Goal: Information Seeking & Learning: Learn about a topic

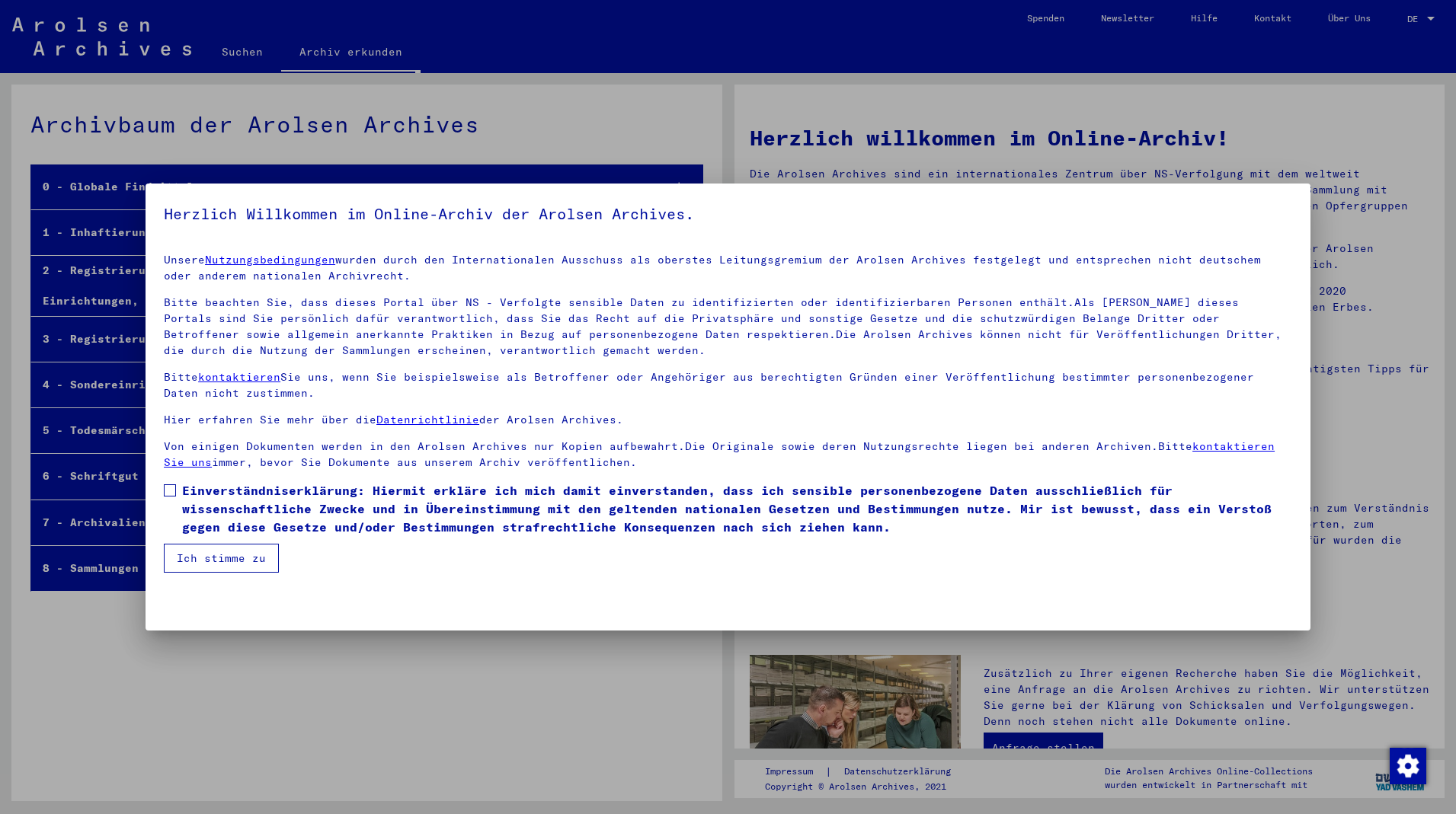
click at [220, 587] on mat-dialog-container "Herzlich Willkommen im Online-Archiv der Arolsen Archives. Unsere Nutzungsbedin…" at bounding box center [727, 407] width 1165 height 448
click at [225, 524] on span "Einverständniserklärung: Hiermit erkläre ich mich damit einverstanden, dass ich…" at bounding box center [737, 508] width 1110 height 55
click at [218, 565] on button "Ich stimme zu" at bounding box center [221, 559] width 115 height 29
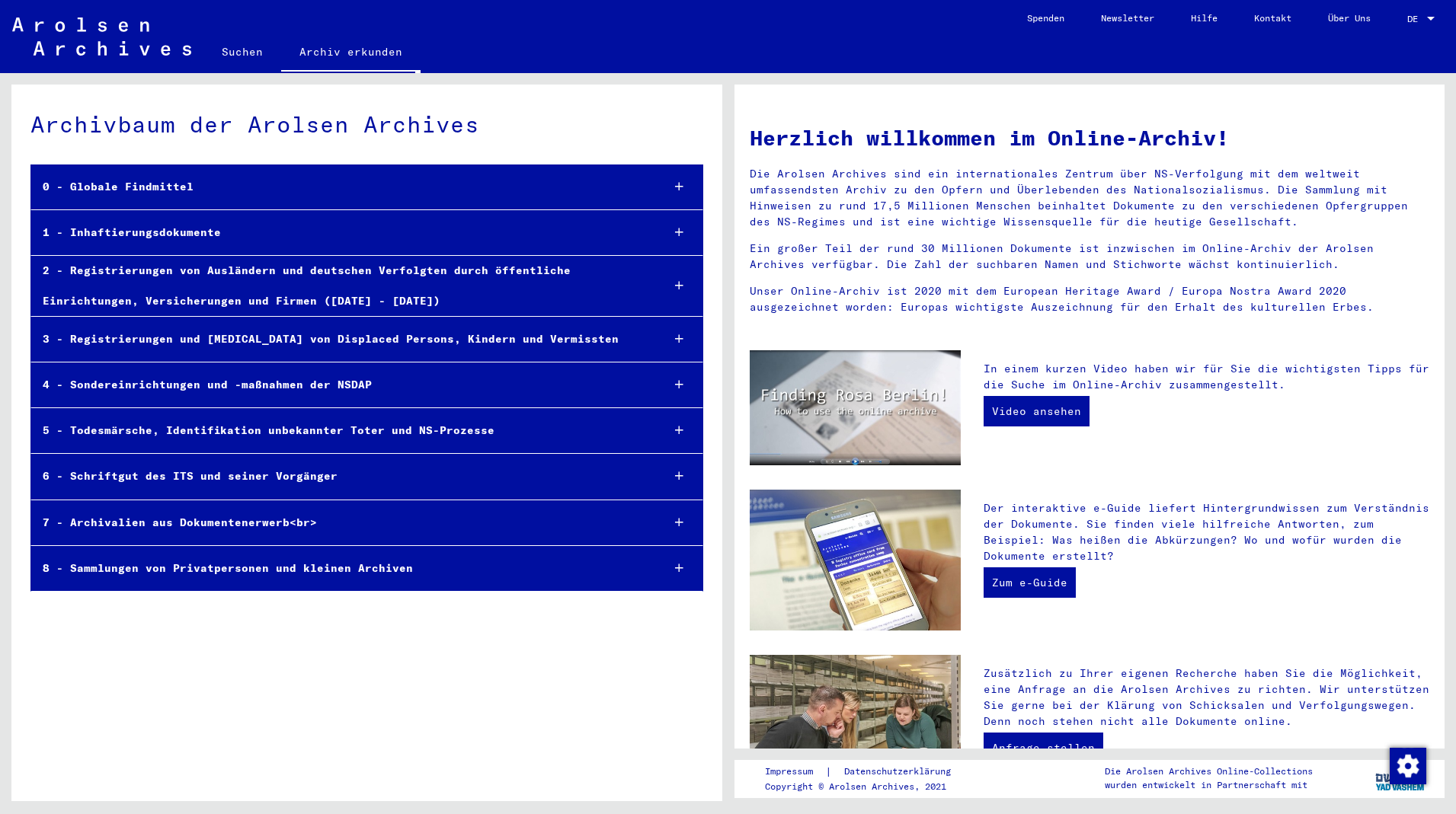
click at [174, 238] on div "1 - Inhaftierungsdokumente" at bounding box center [340, 232] width 618 height 30
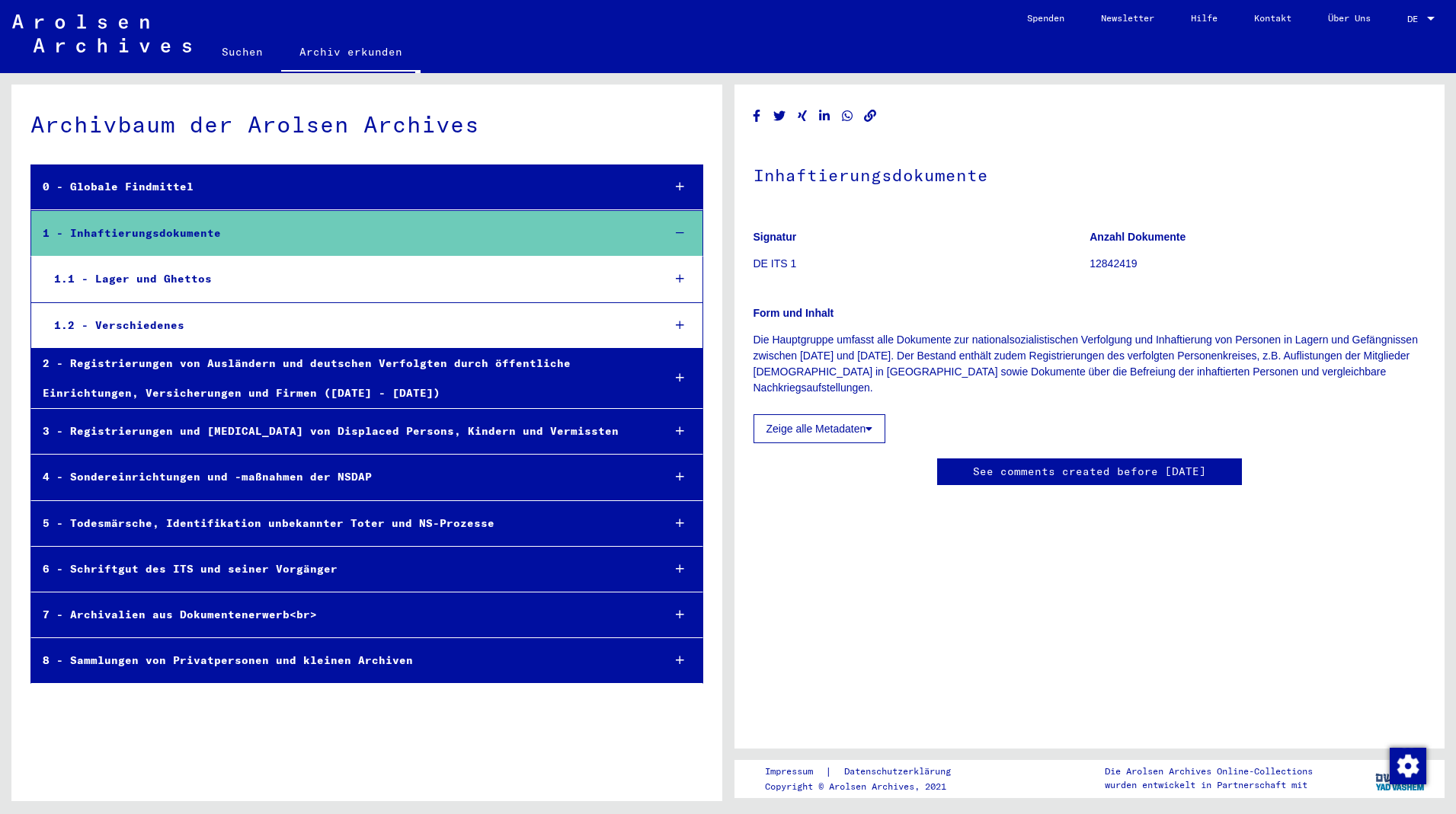
click at [181, 291] on div "1.1 - Lager und Ghettos" at bounding box center [346, 278] width 608 height 30
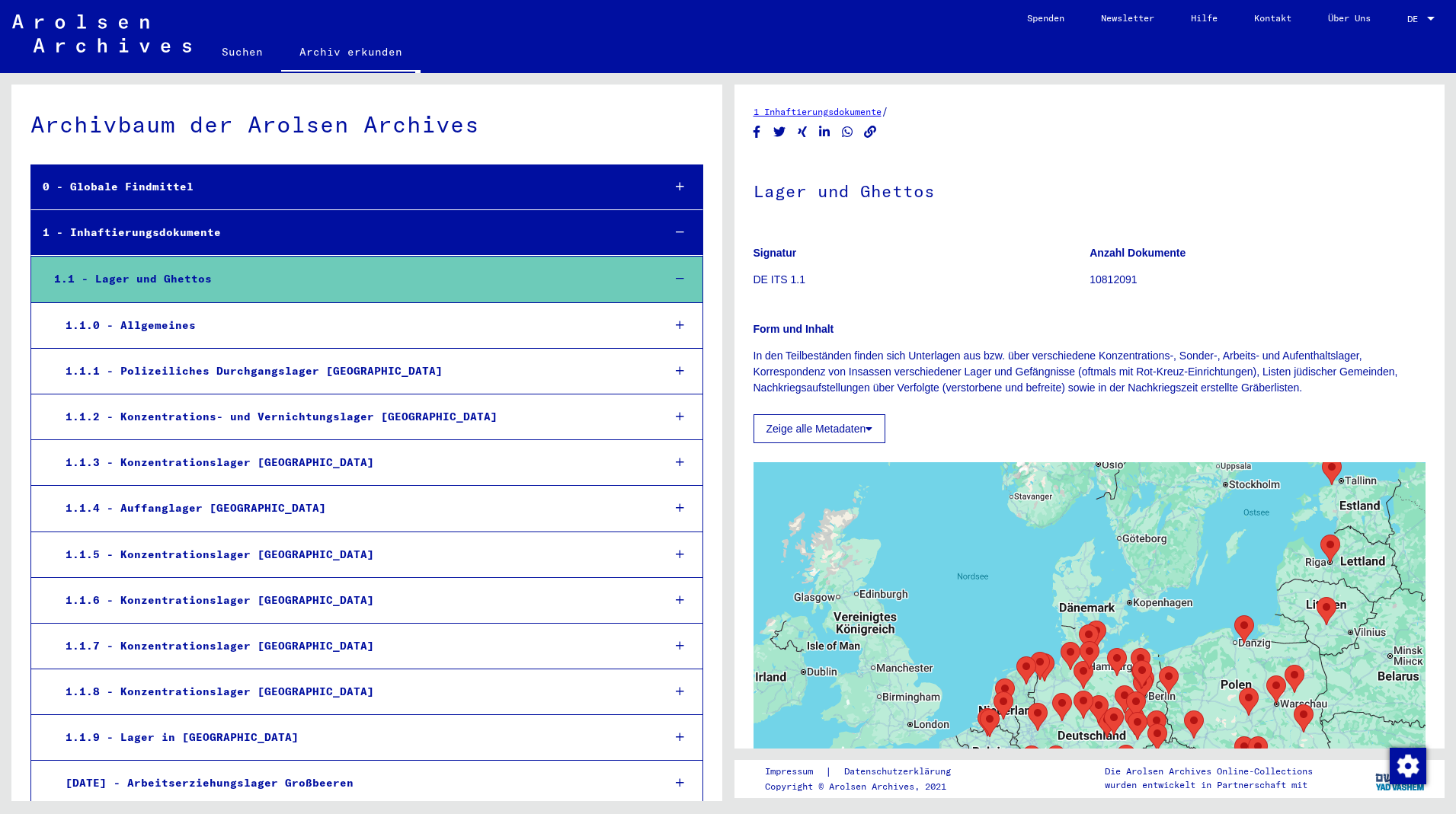
scroll to position [165, 0]
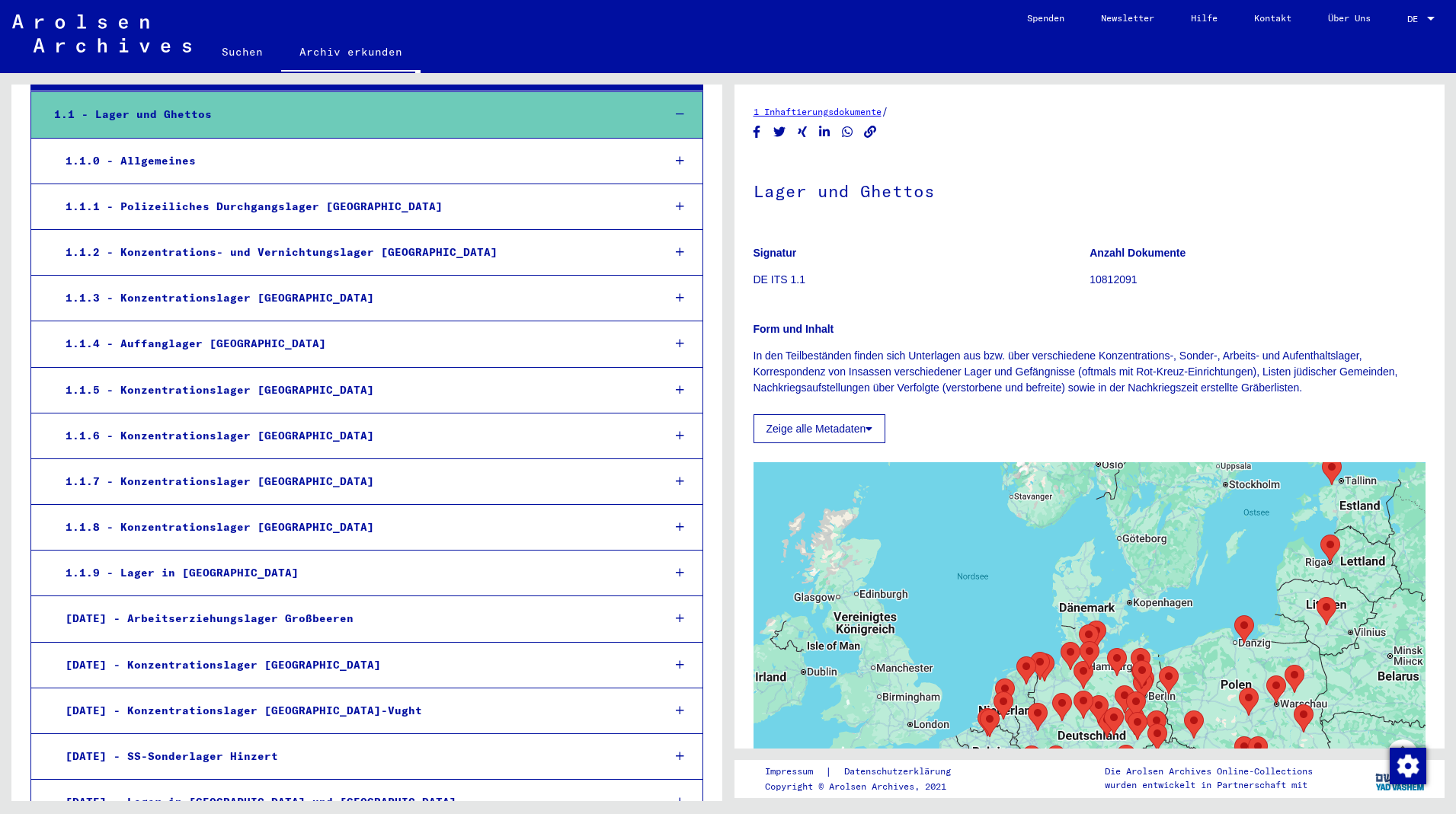
click at [235, 389] on div "1.1.5 - Konzentrationslager [GEOGRAPHIC_DATA]" at bounding box center [351, 390] width 596 height 30
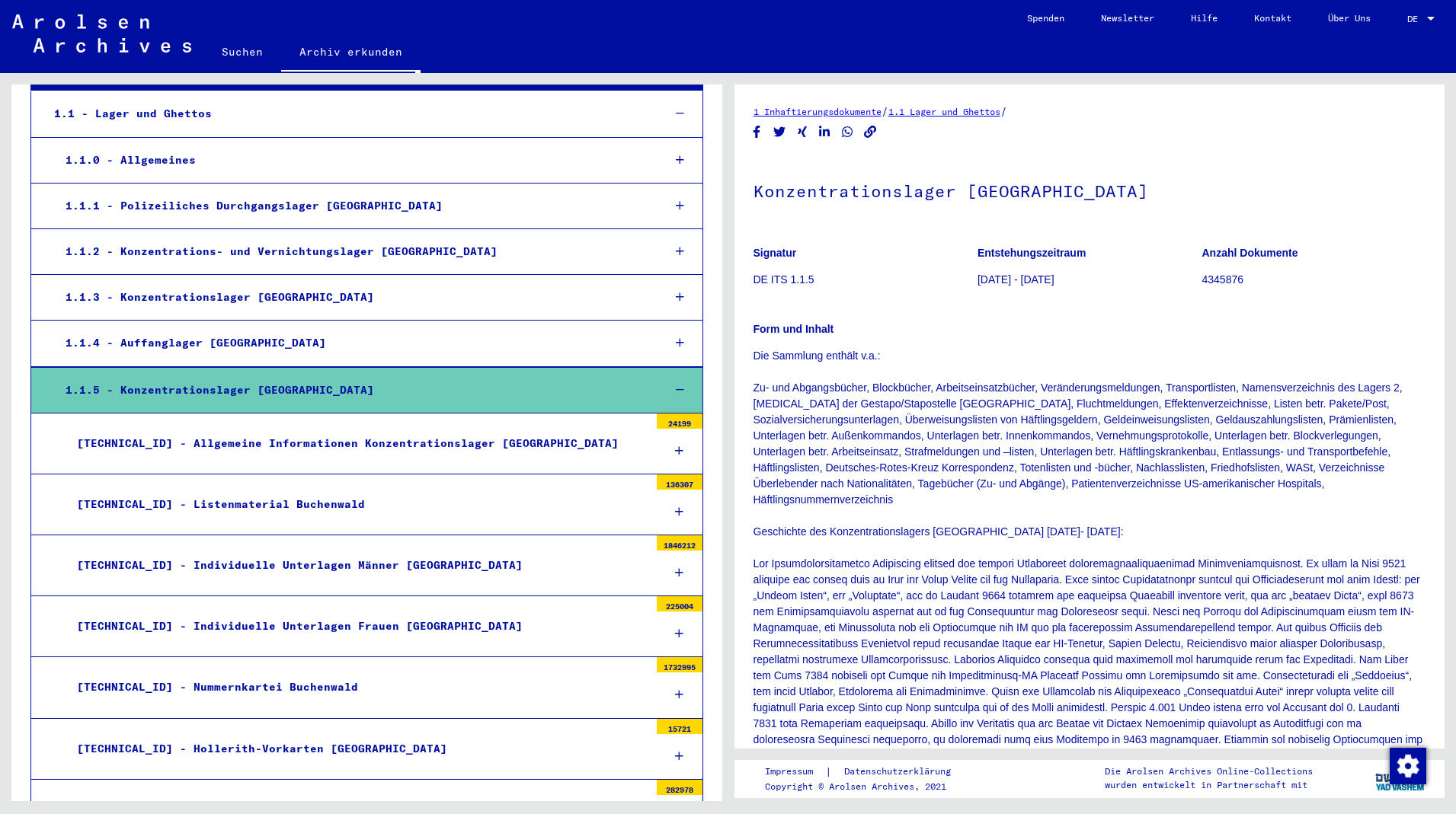
scroll to position [247, 0]
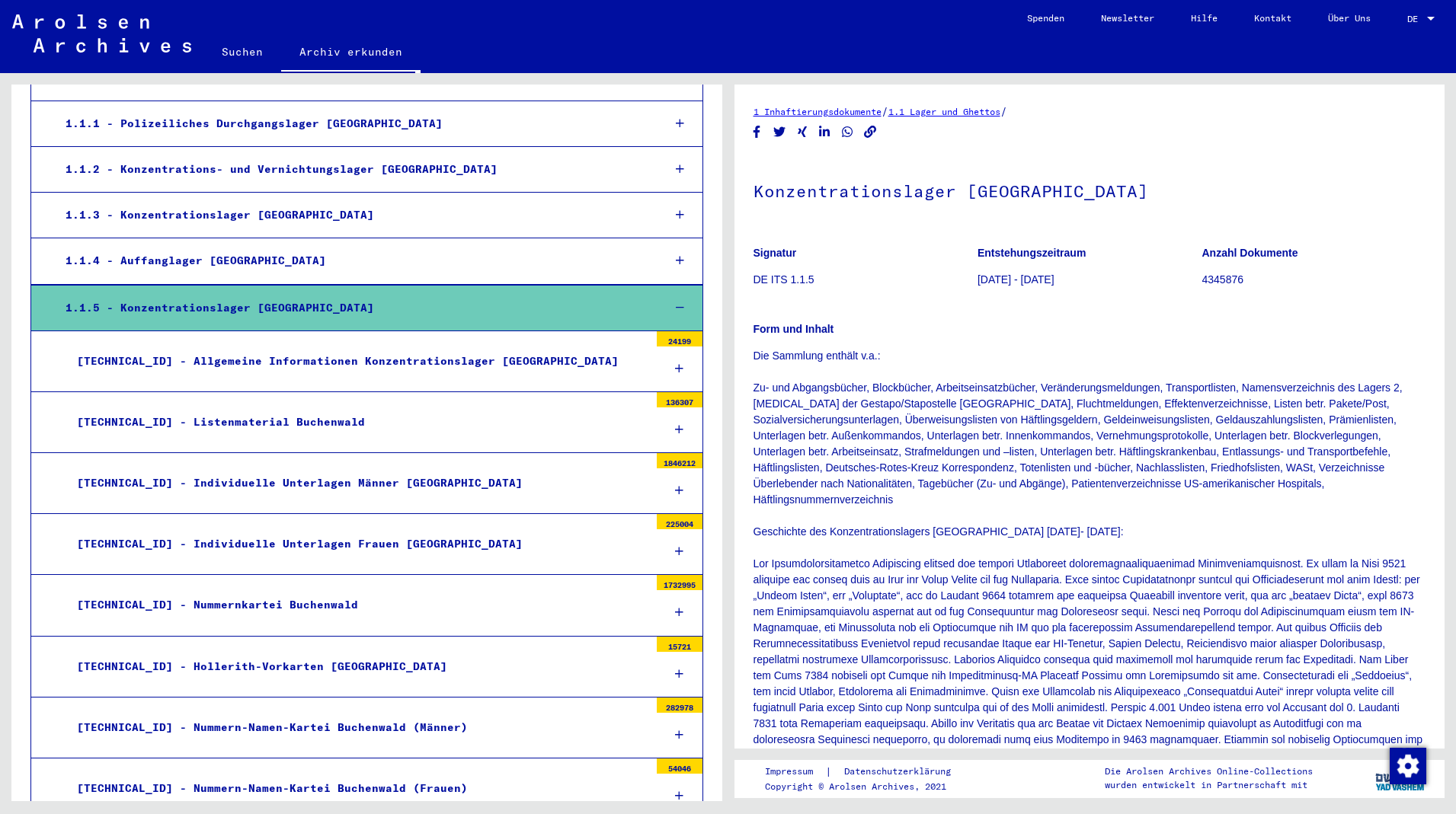
click at [246, 410] on div "[TECHNICAL_ID] - Listenmaterial Buchenwald" at bounding box center [357, 422] width 584 height 30
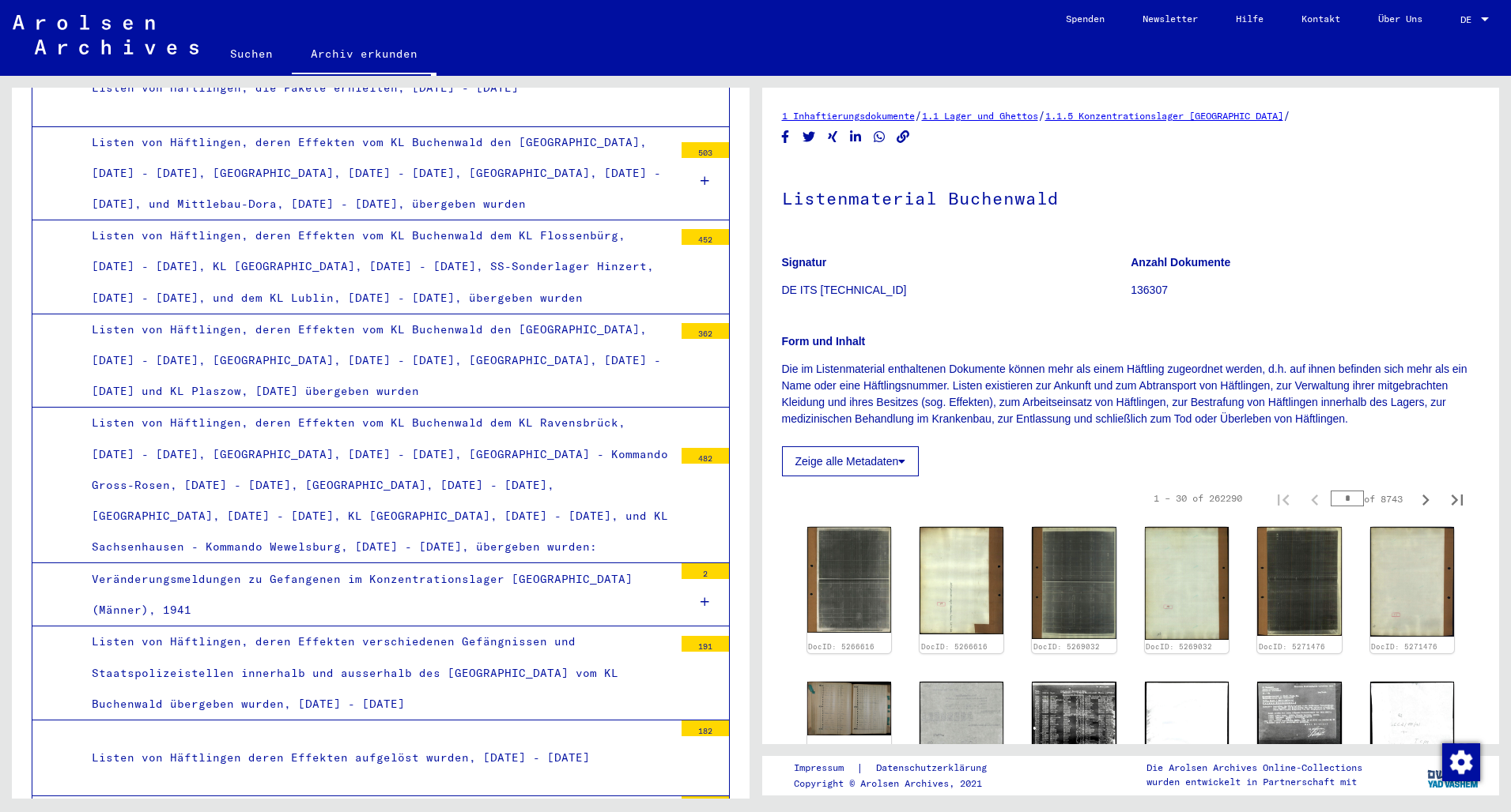
scroll to position [1065, 0]
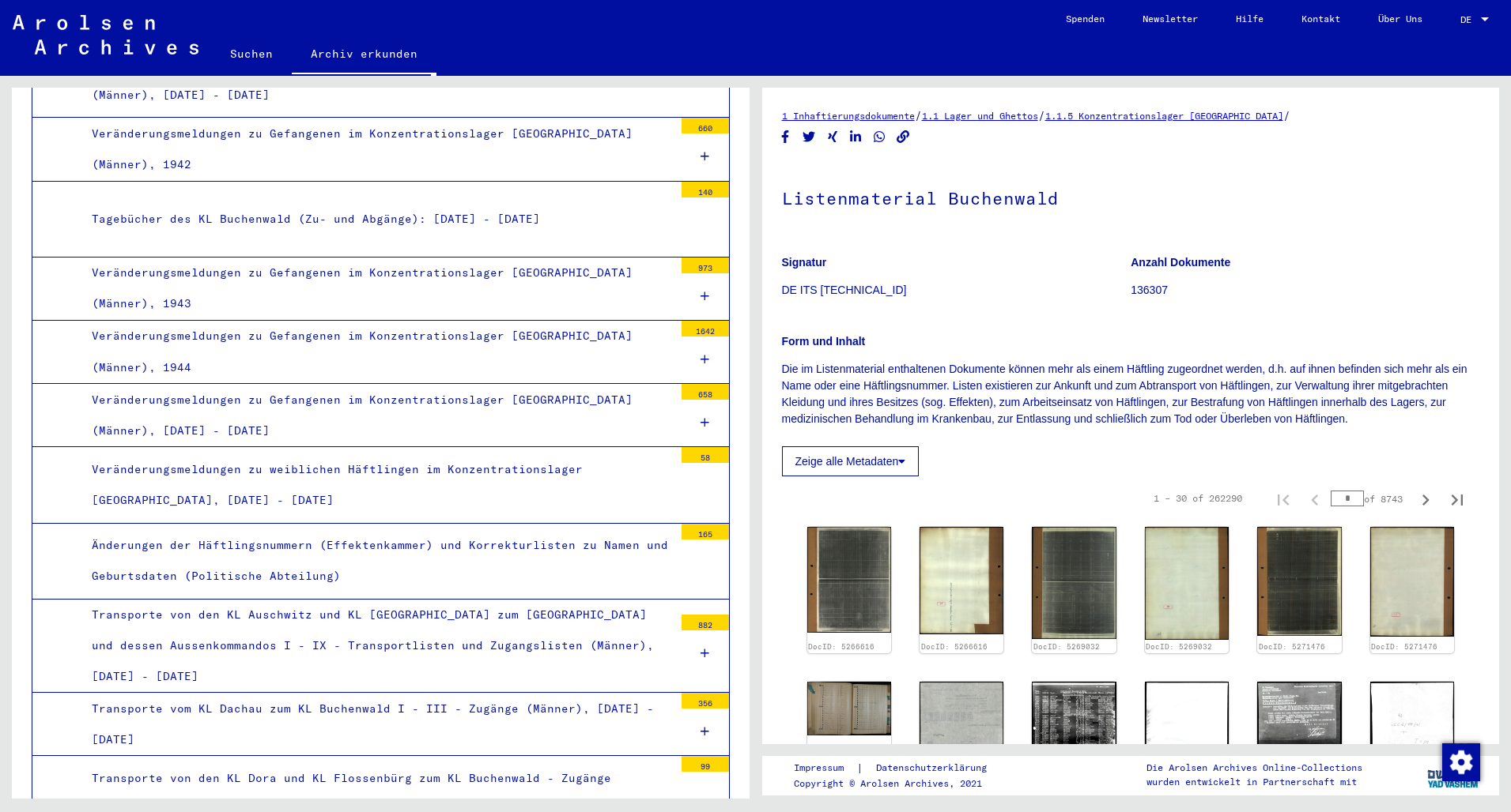
click at [417, 395] on div "Veränderungsmeldungen zu Gefangenen im Konzentrationslager [GEOGRAPHIC_DATA] (M…" at bounding box center [377, 416] width 594 height 62
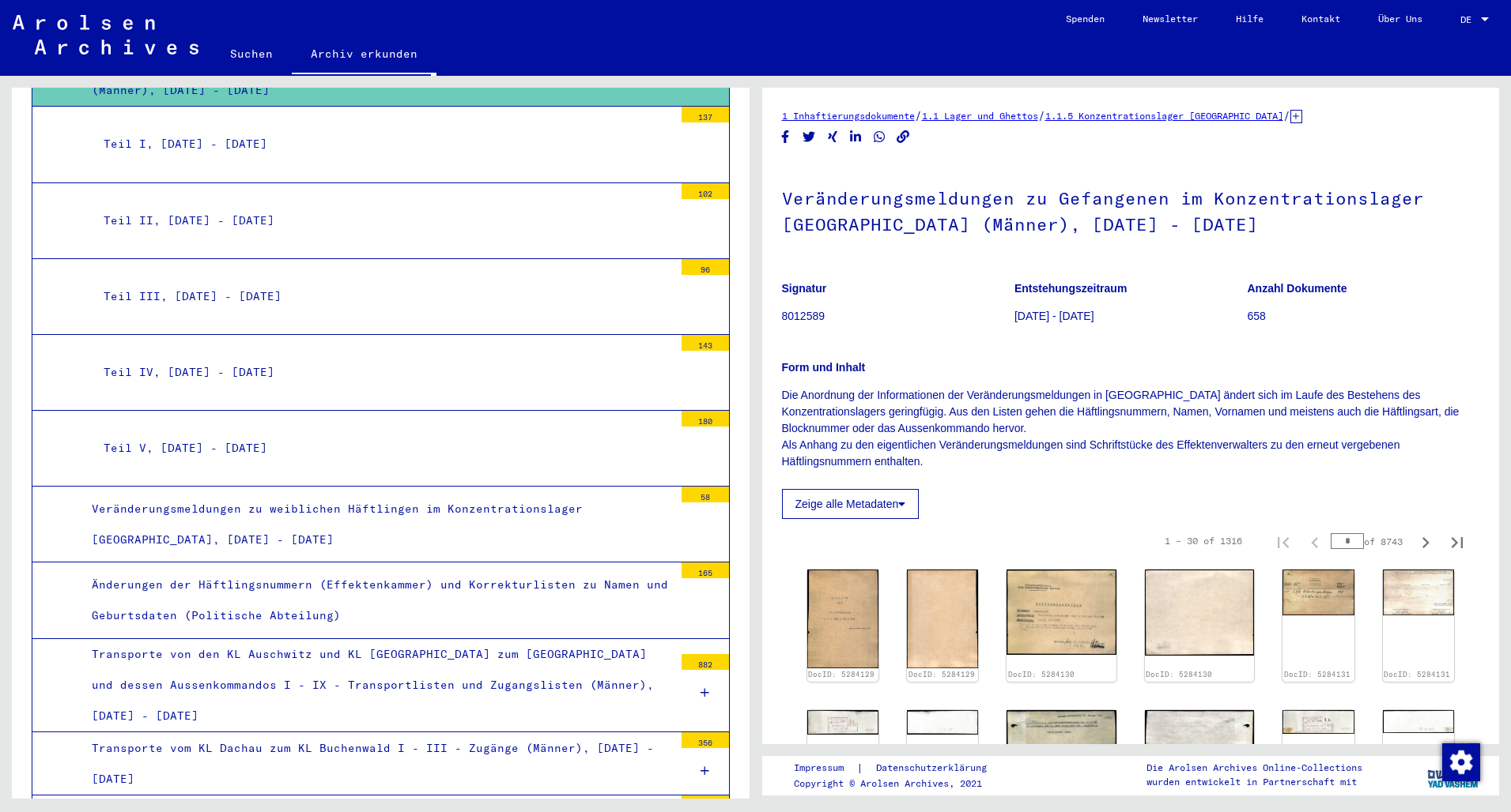
click at [249, 433] on div "Teil V, [DATE] - [DATE]" at bounding box center [382, 449] width 582 height 31
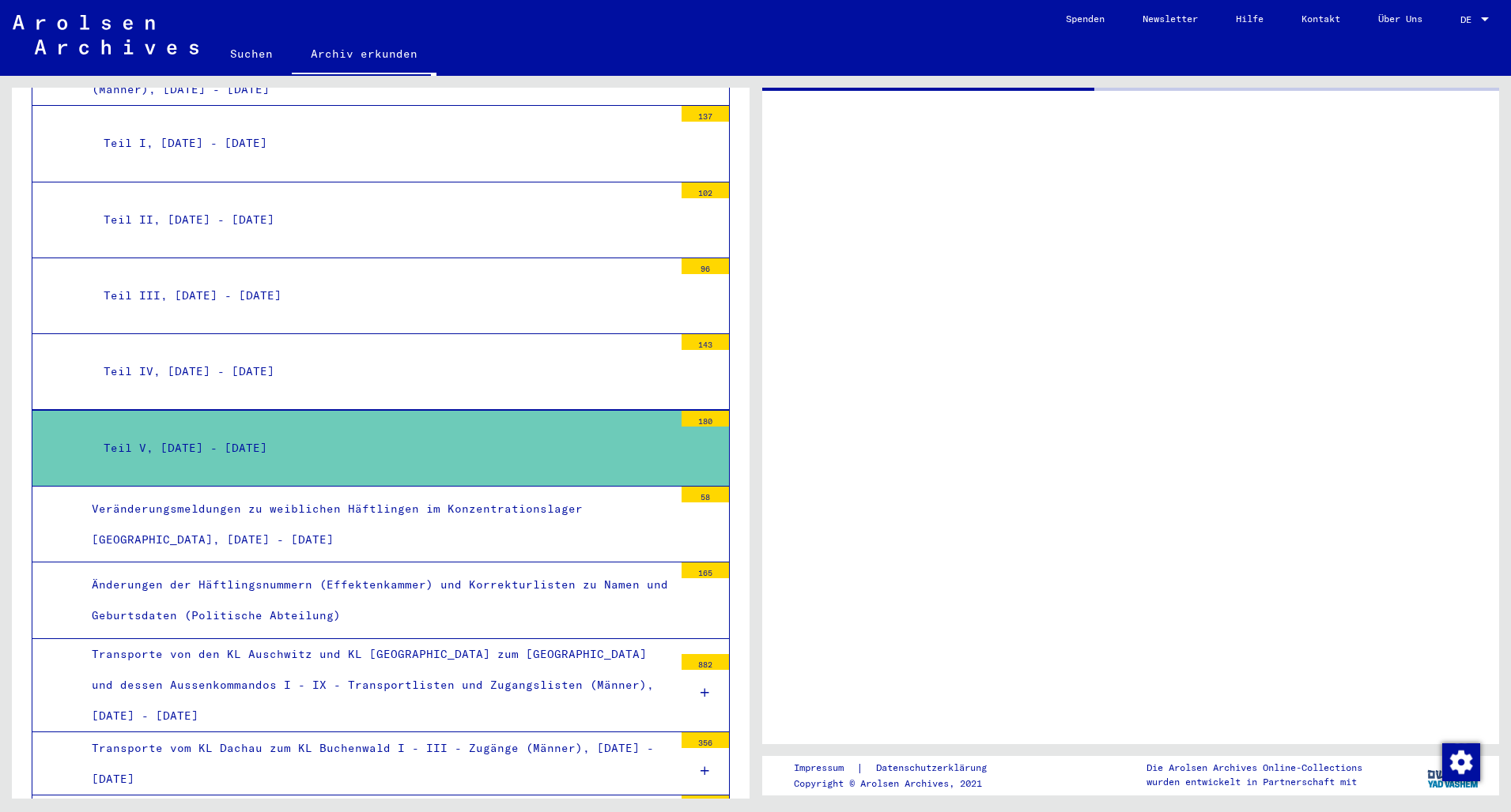
scroll to position [1404, 0]
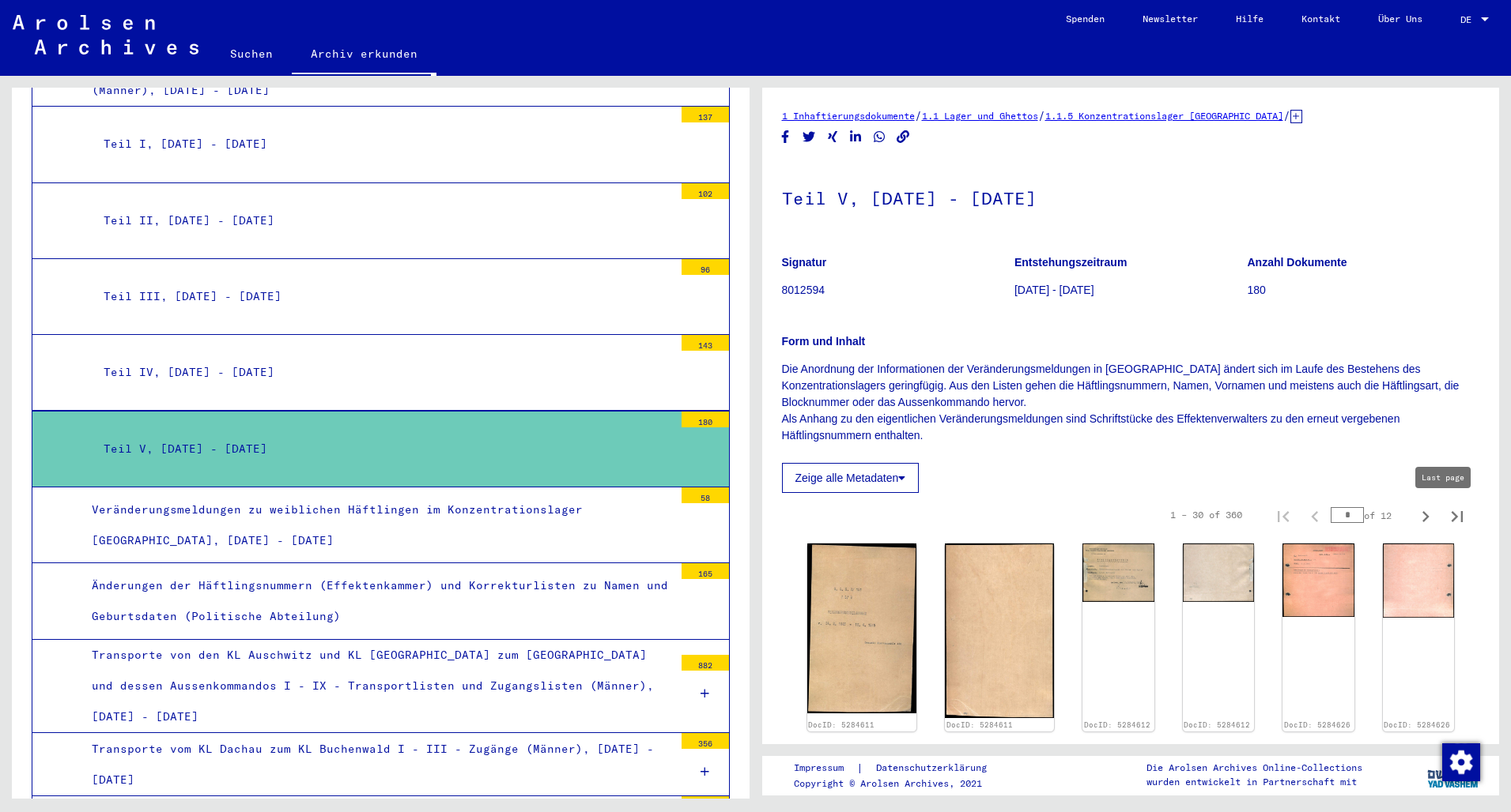
click at [1446, 519] on icon "Last page" at bounding box center [1457, 517] width 22 height 22
type input "**"
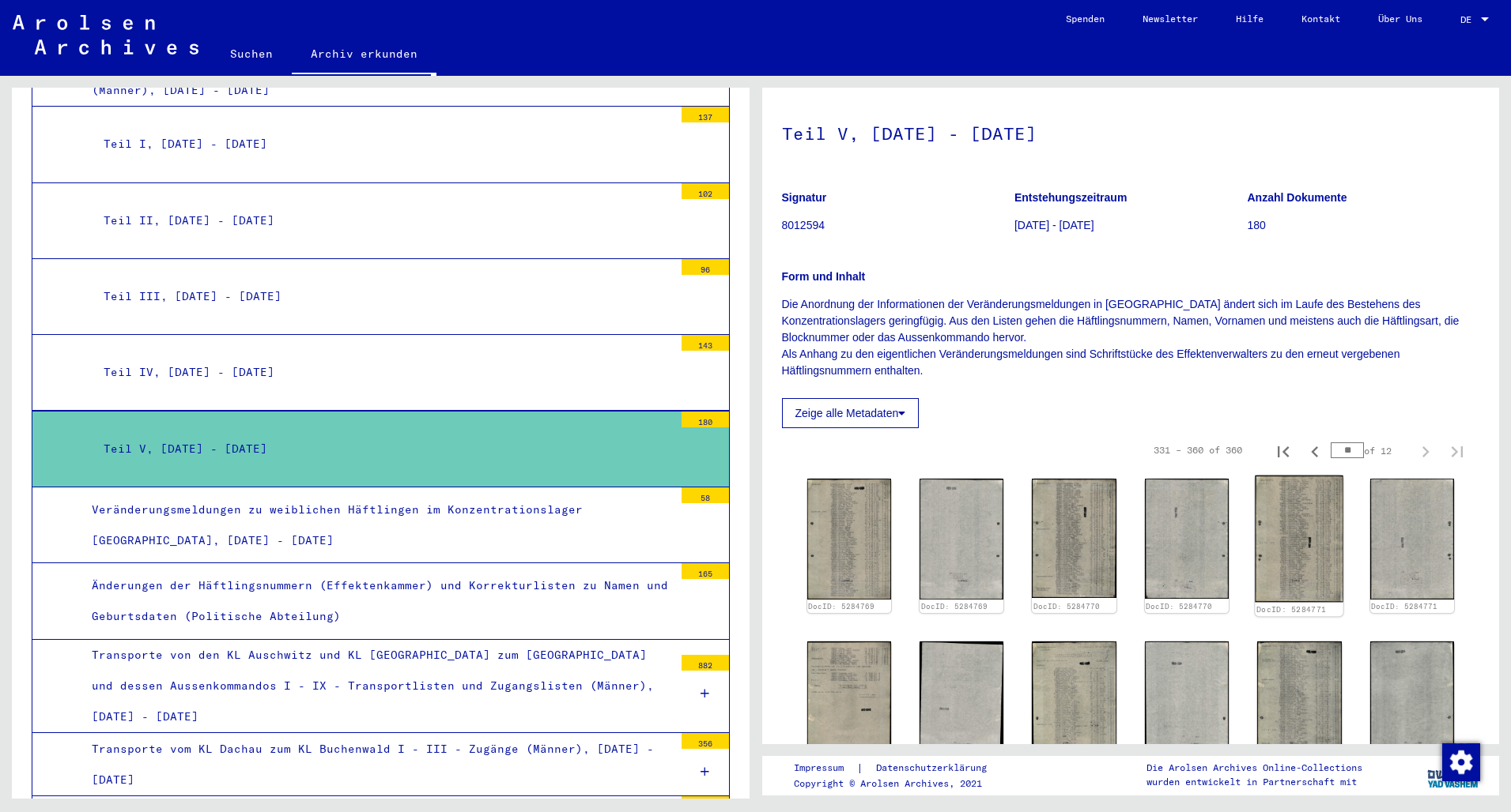
scroll to position [85, 0]
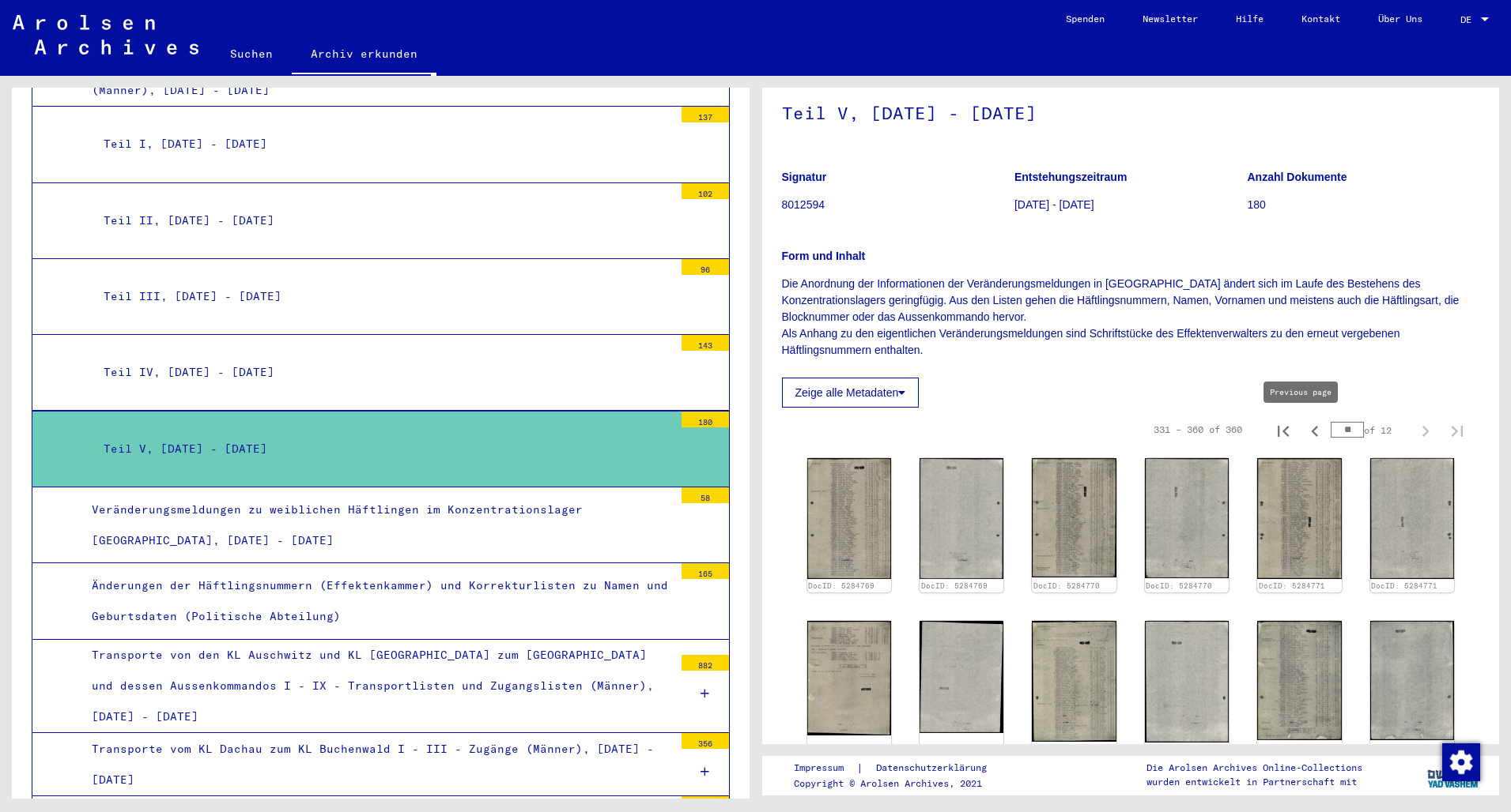
click at [1304, 425] on icon "Previous page" at bounding box center [1314, 431] width 22 height 22
type input "**"
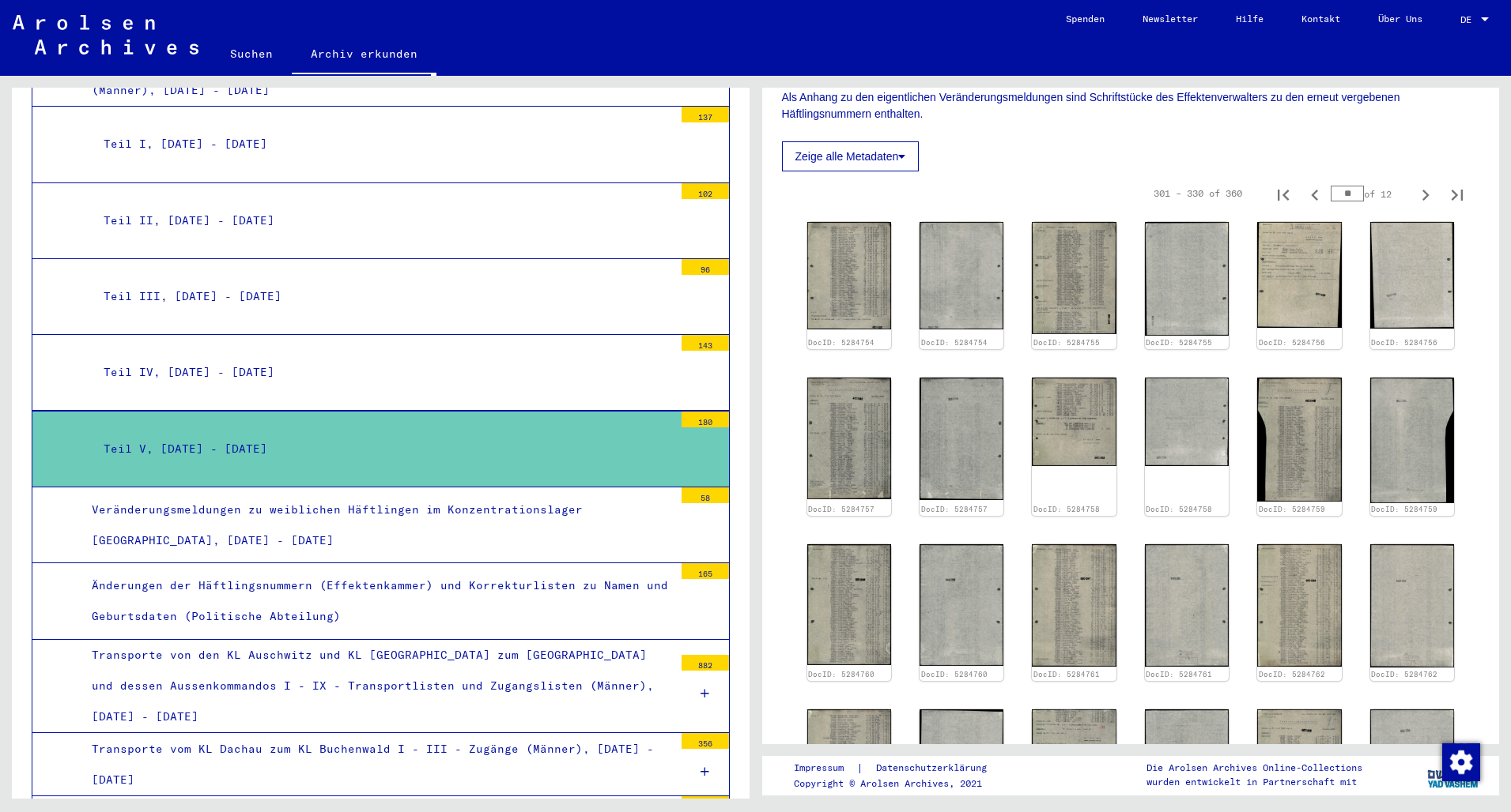
scroll to position [341, 0]
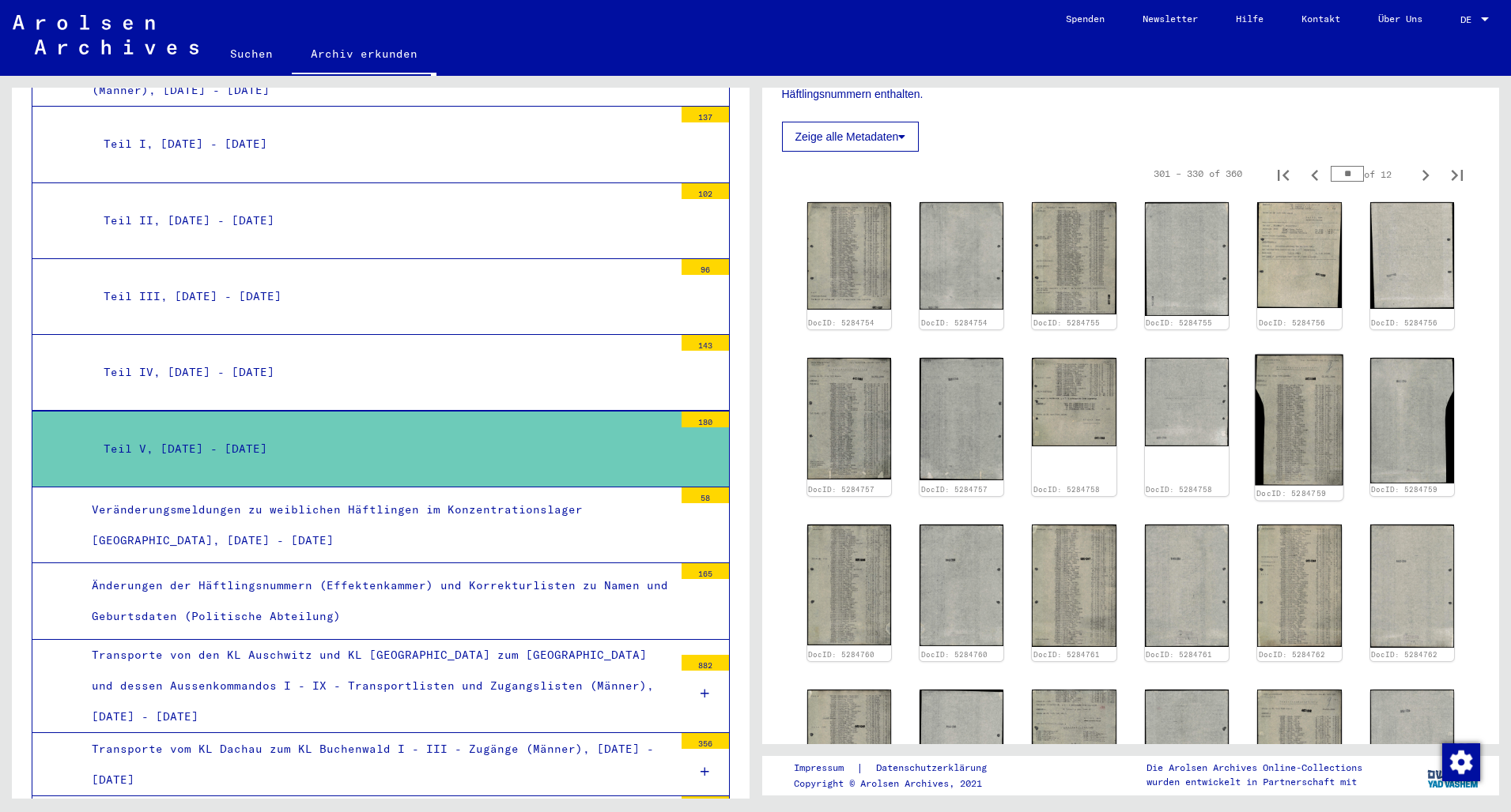
click at [1297, 412] on img at bounding box center [1299, 419] width 89 height 131
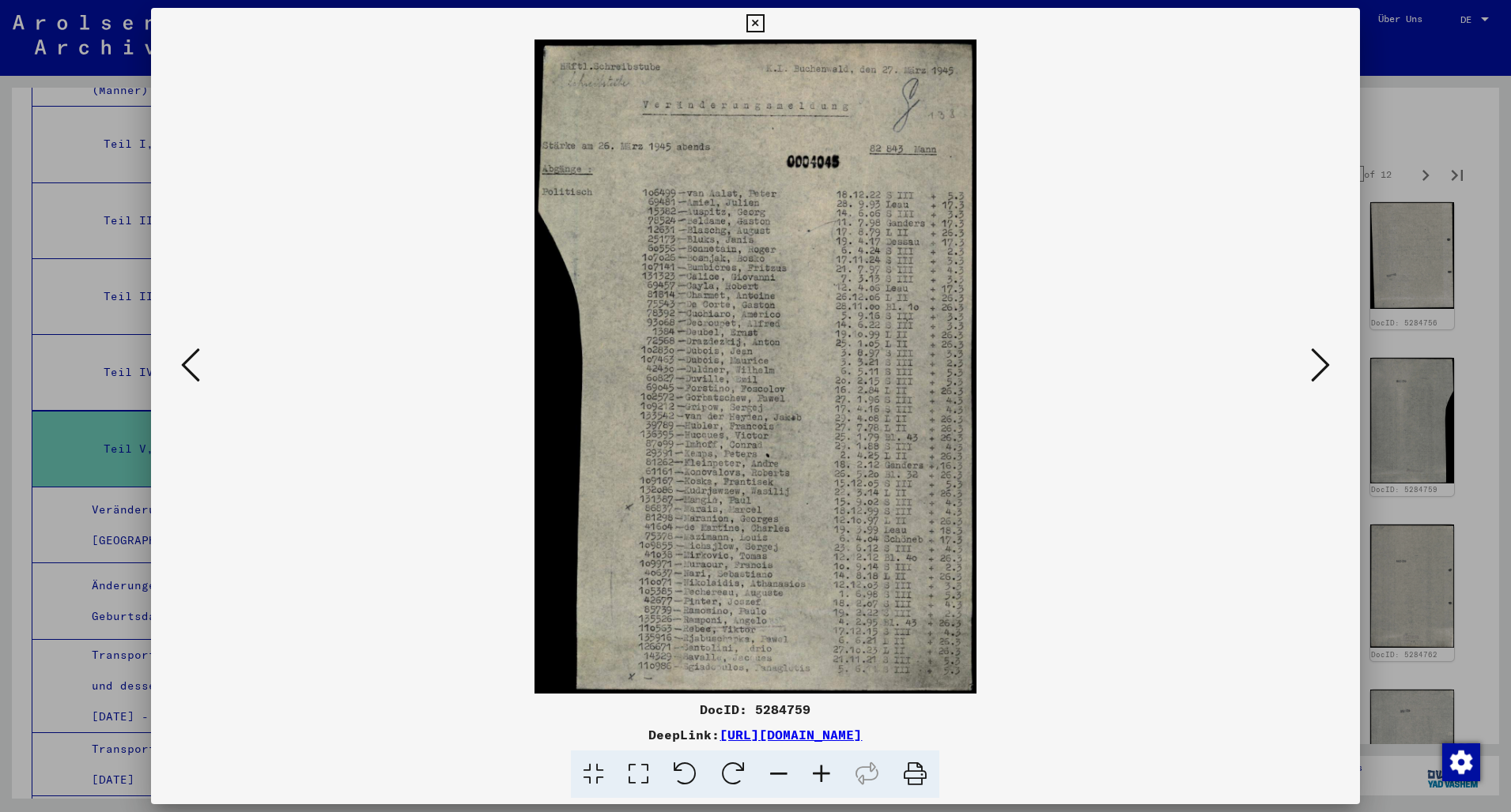
click at [1330, 371] on icon at bounding box center [1319, 364] width 19 height 38
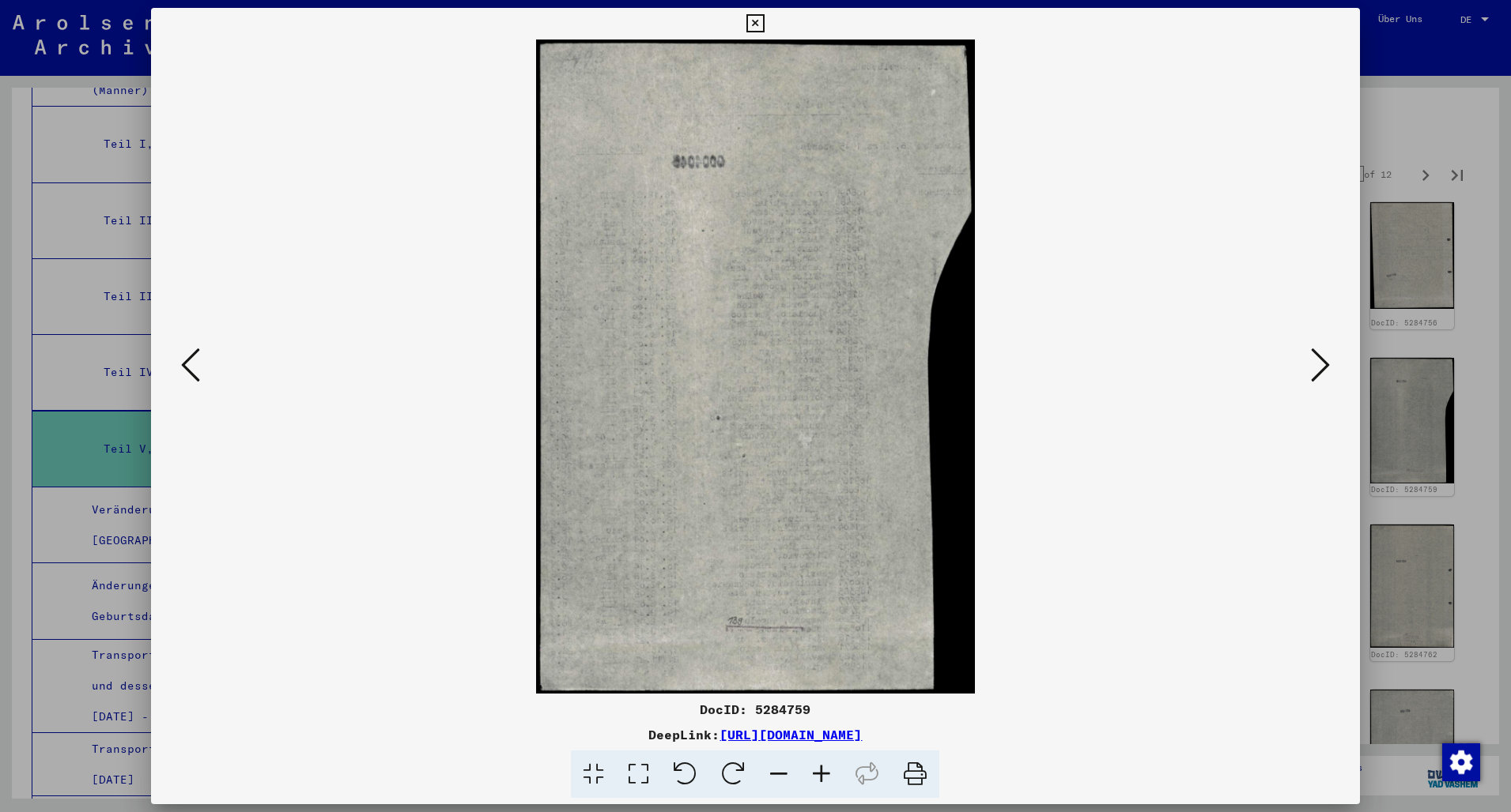
click at [1330, 371] on icon at bounding box center [1319, 364] width 19 height 38
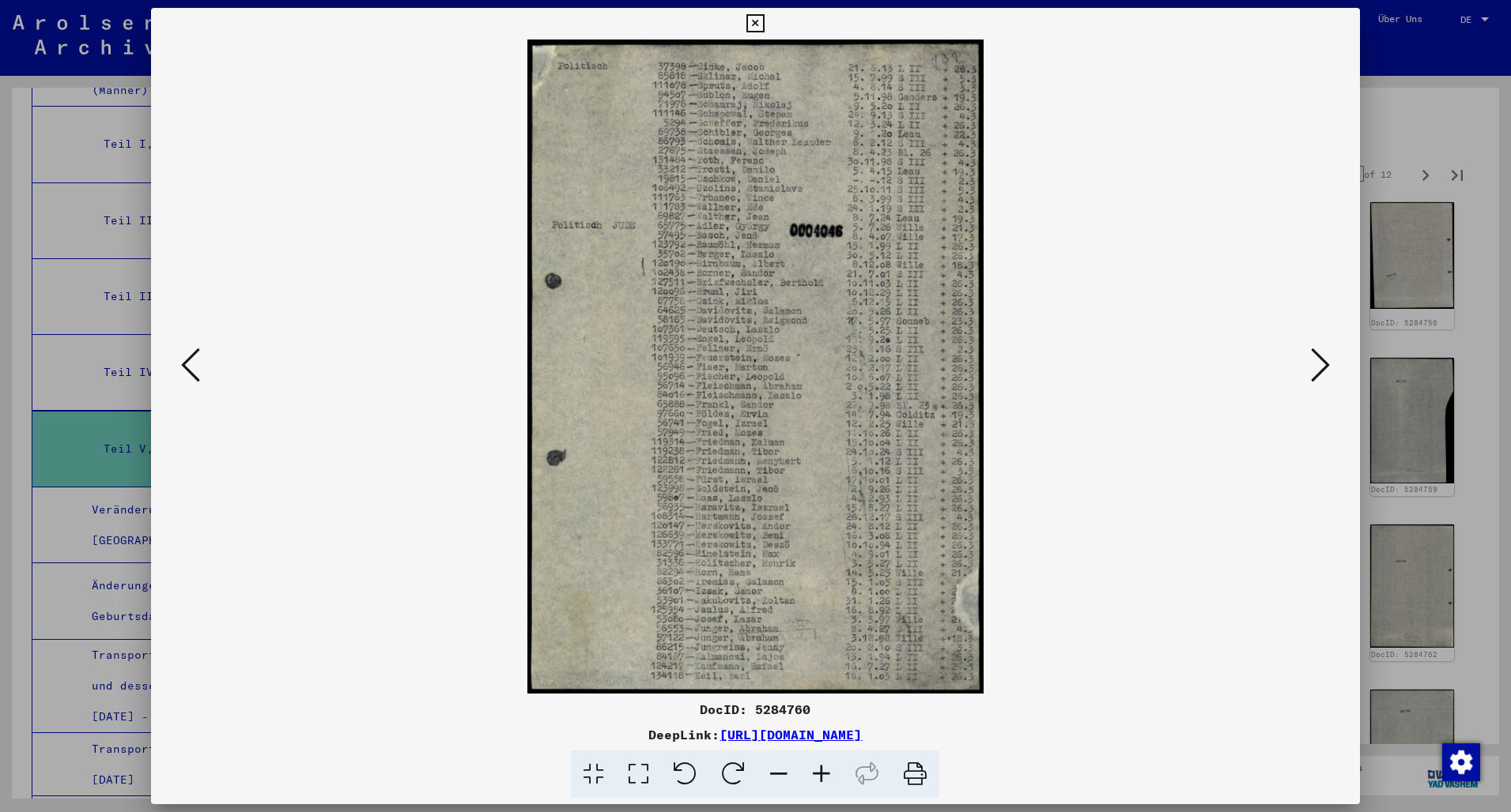
click at [1330, 371] on icon at bounding box center [1319, 364] width 19 height 38
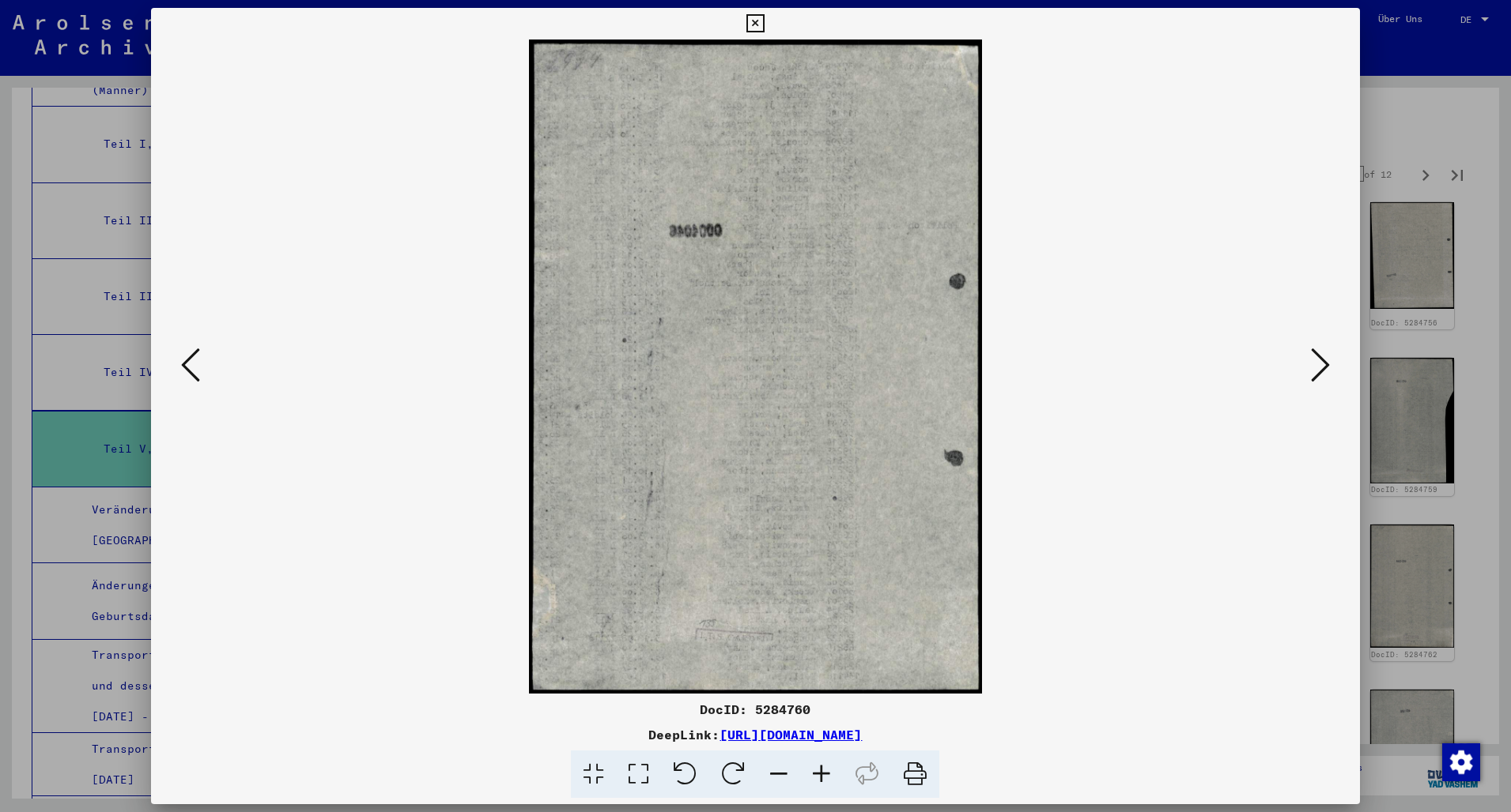
click at [1330, 371] on icon at bounding box center [1319, 364] width 19 height 38
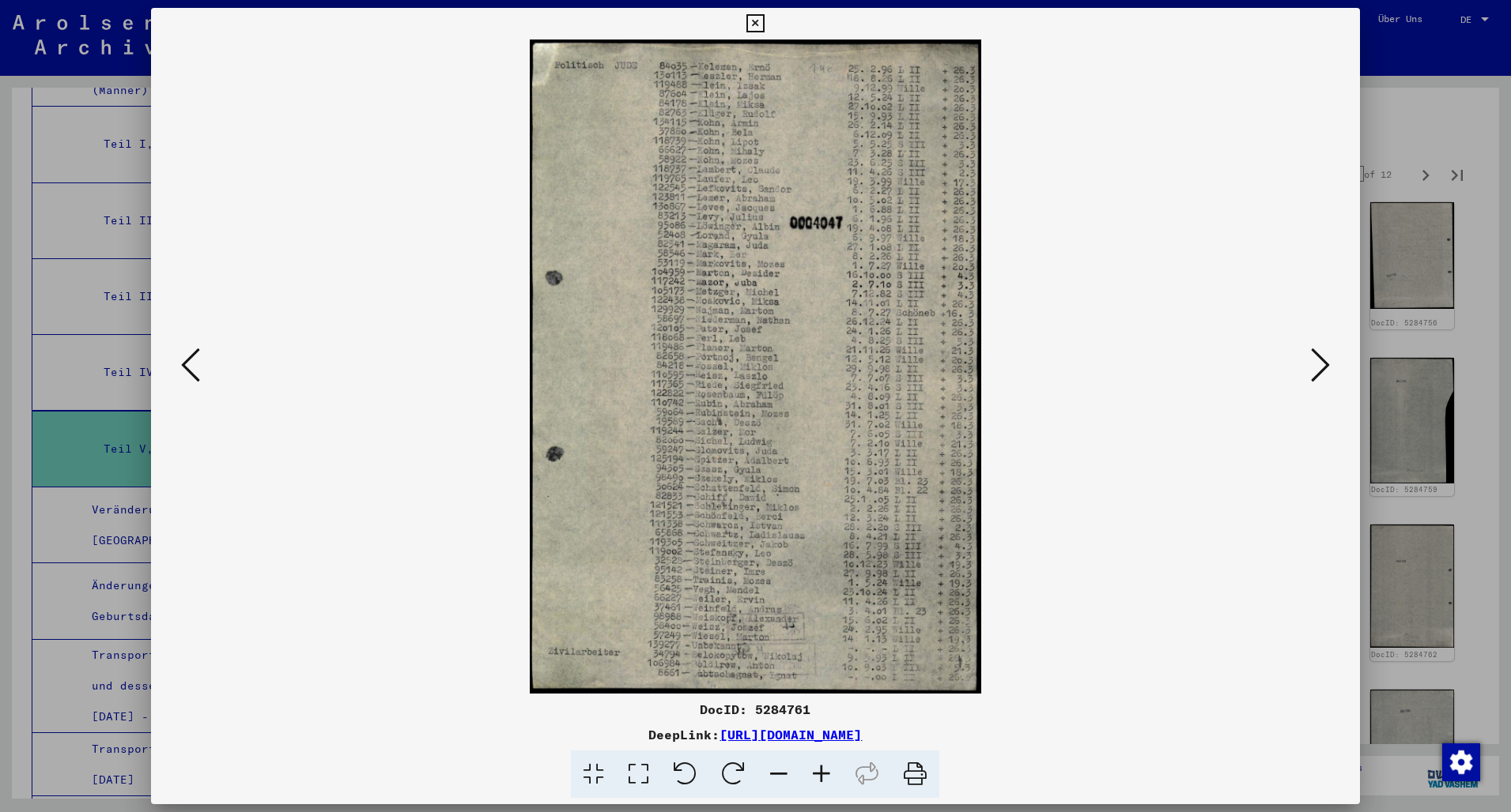
click at [1330, 371] on icon at bounding box center [1319, 364] width 19 height 38
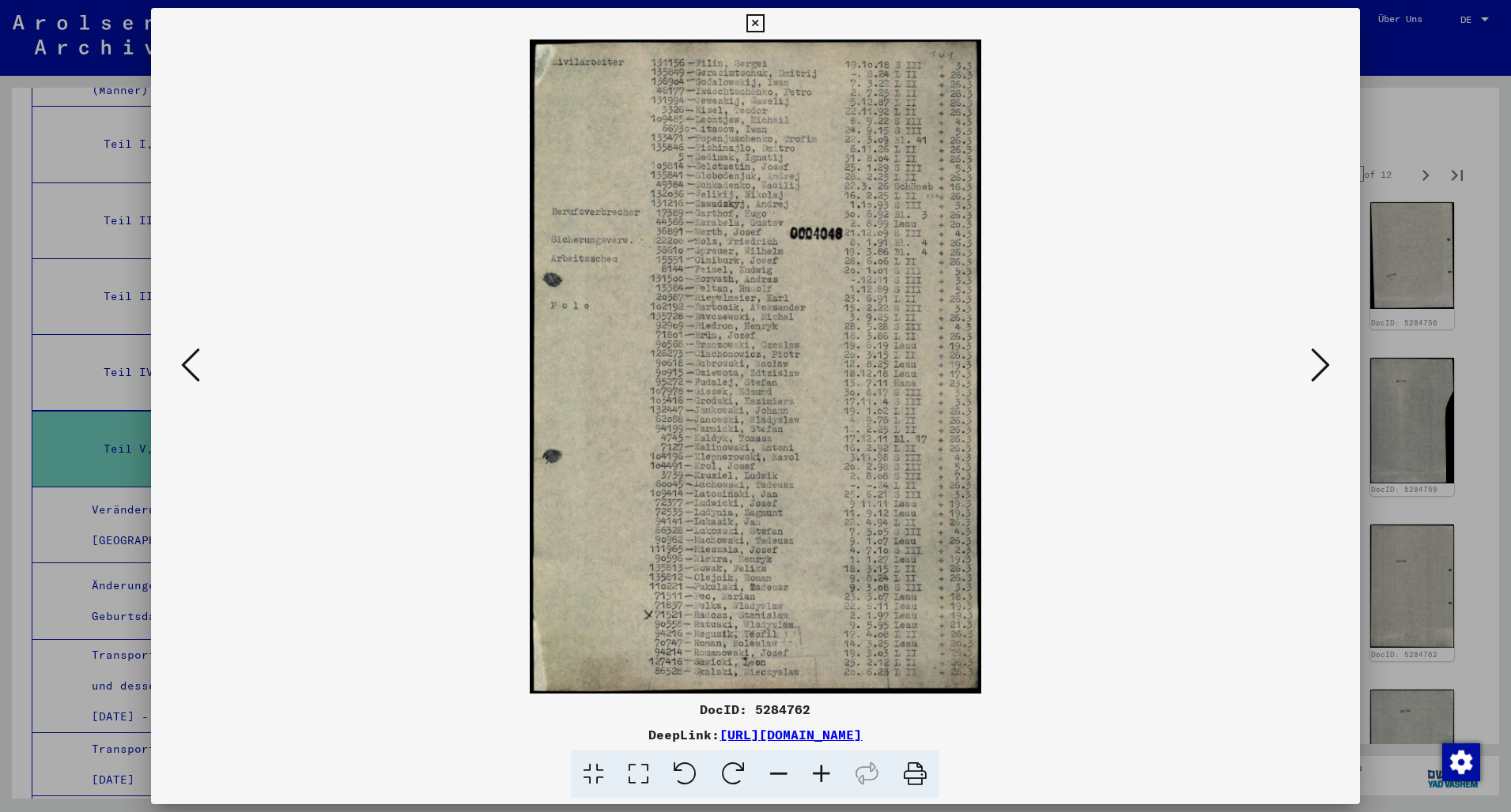
click at [1330, 371] on icon at bounding box center [1319, 364] width 19 height 38
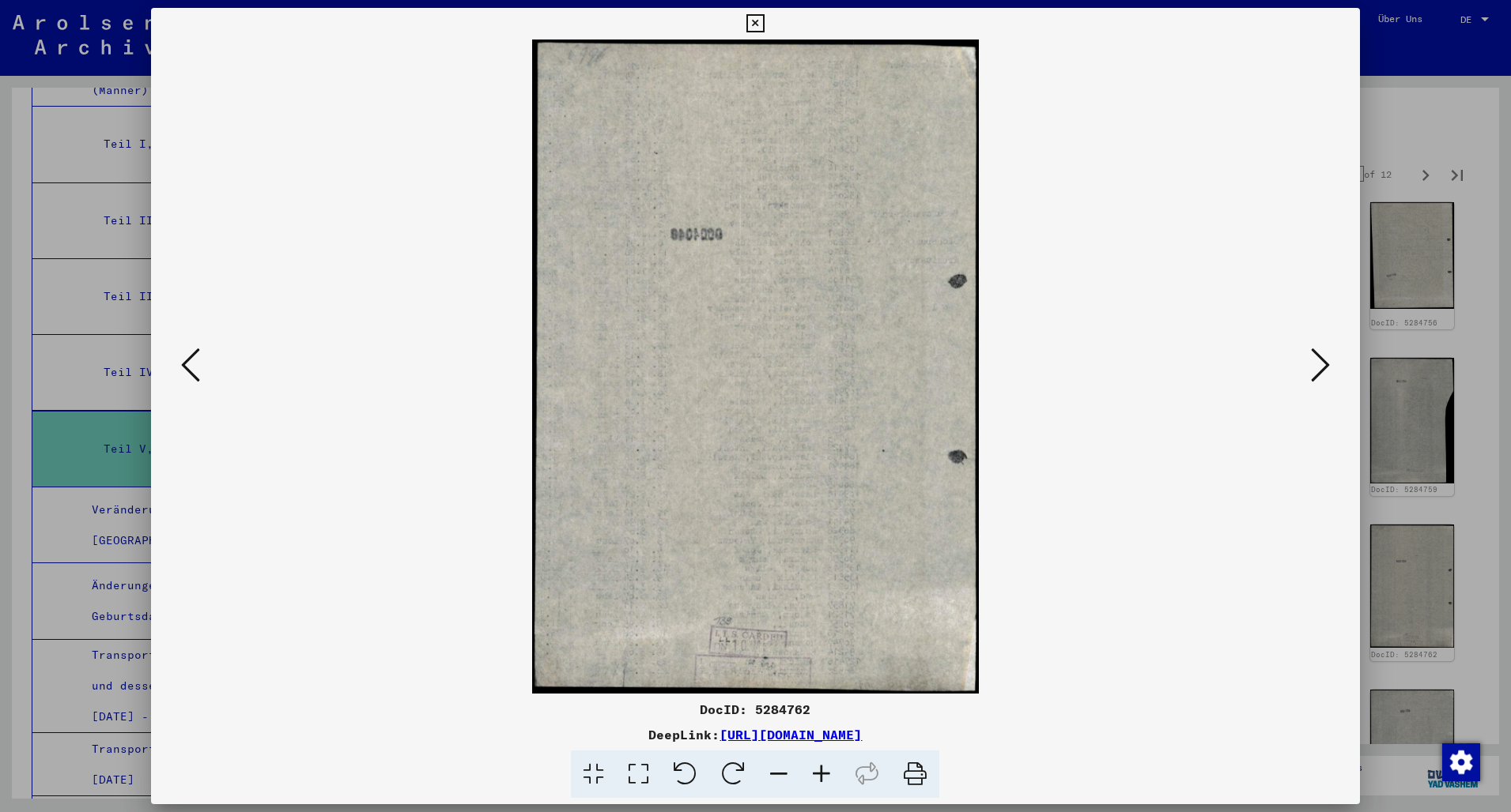
click at [1330, 371] on icon at bounding box center [1319, 364] width 19 height 38
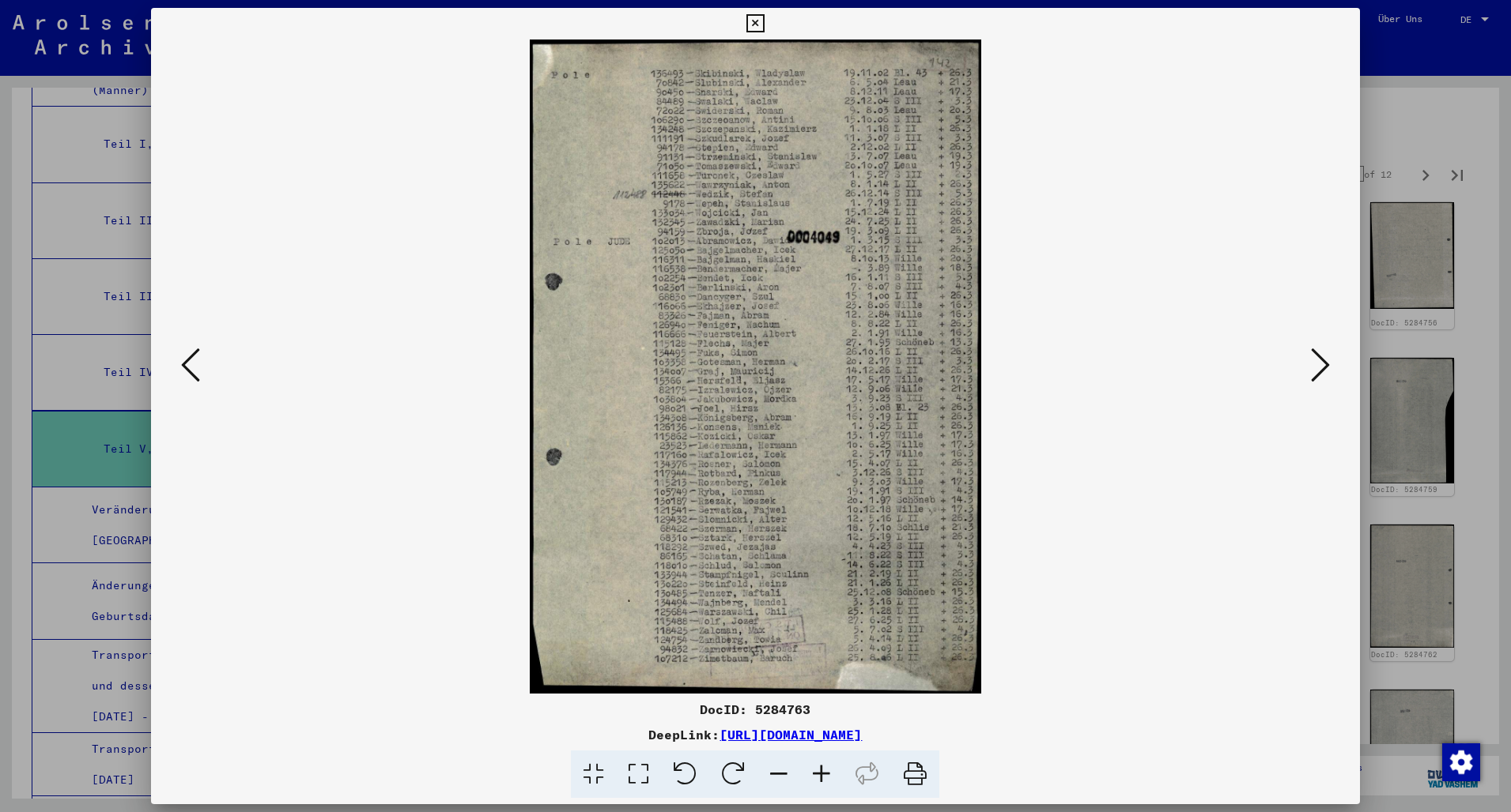
click at [1330, 371] on icon at bounding box center [1319, 364] width 19 height 38
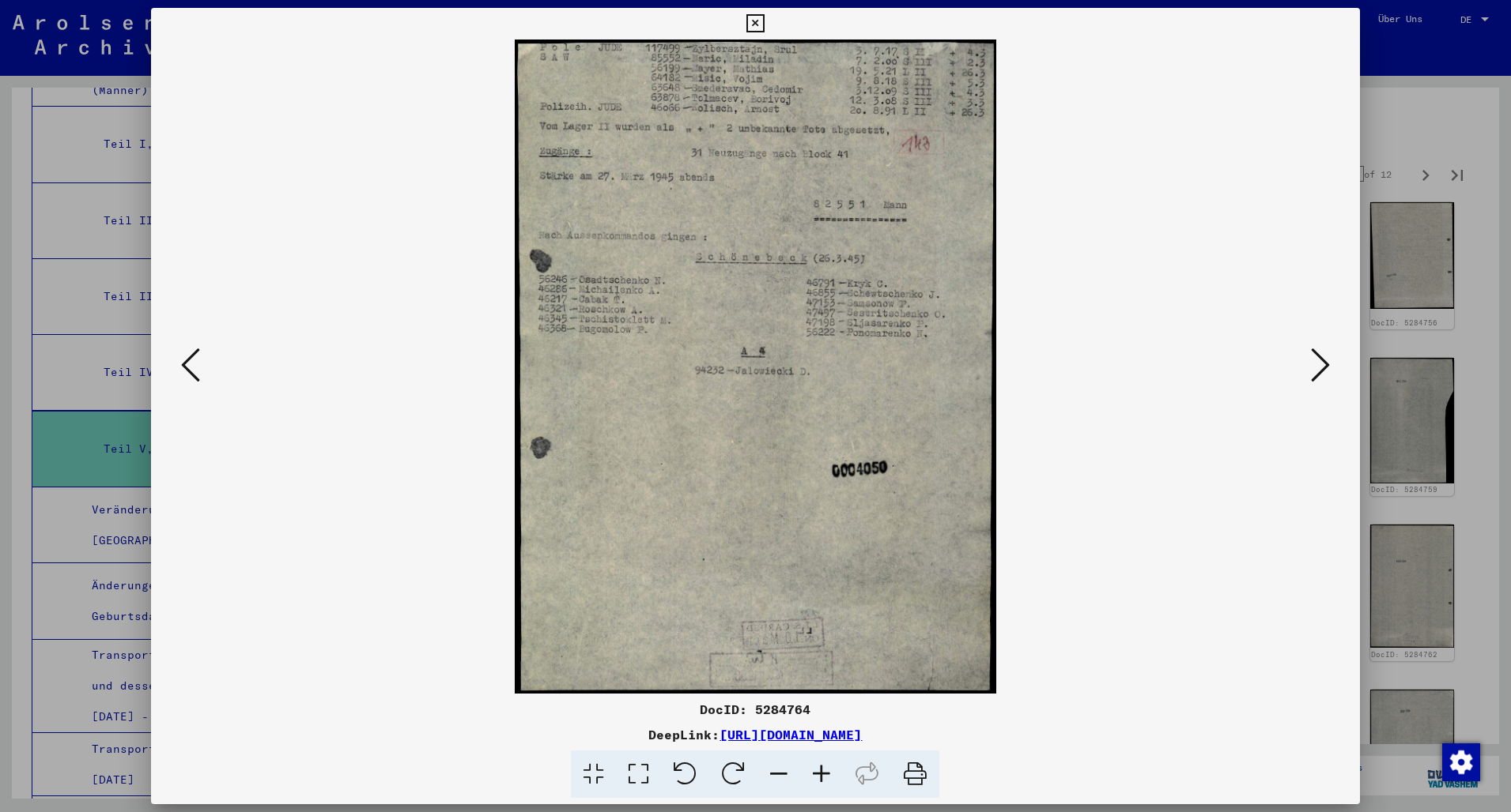
click at [1330, 371] on icon at bounding box center [1319, 364] width 19 height 38
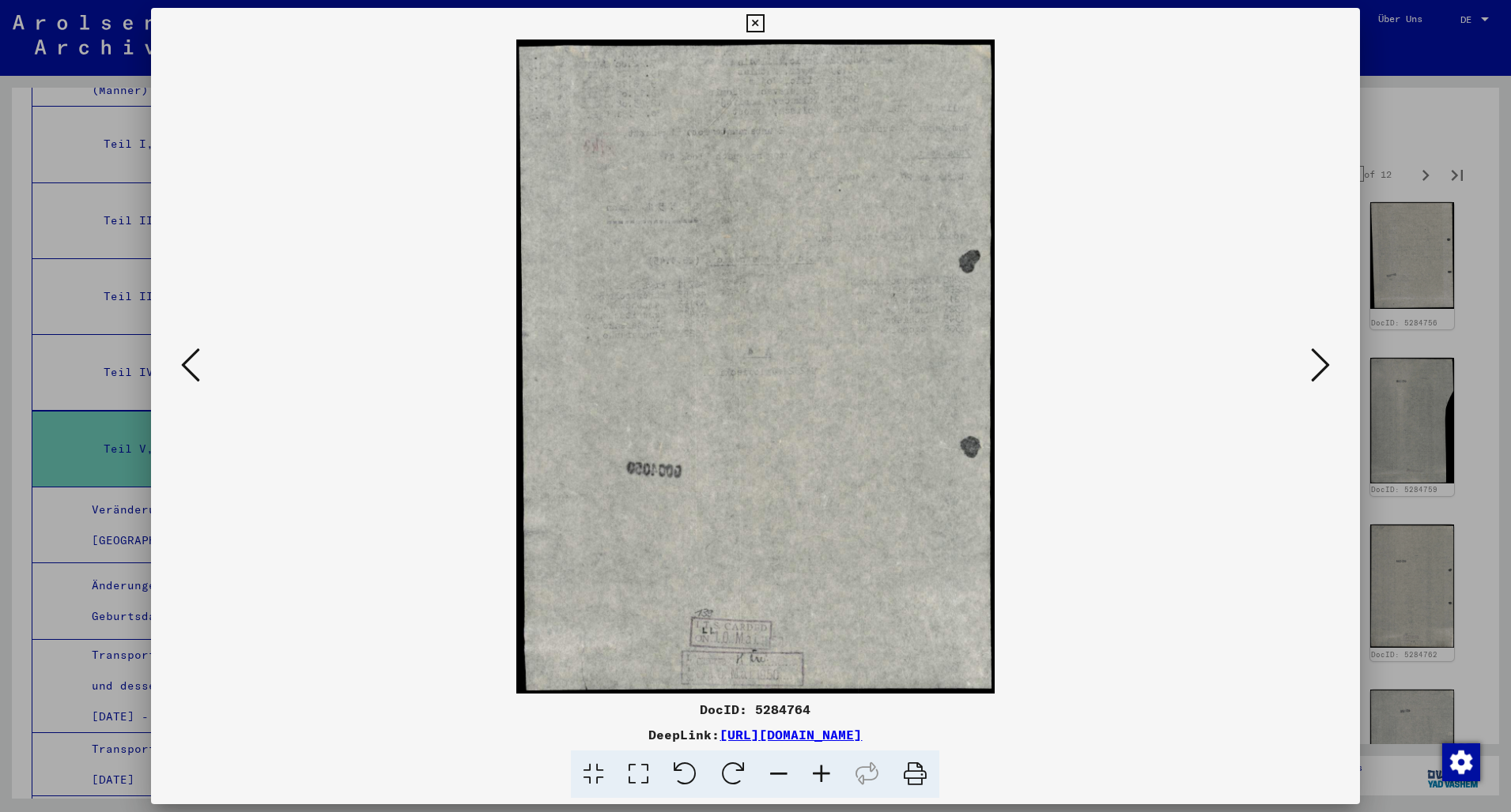
click at [1330, 371] on icon at bounding box center [1319, 364] width 19 height 38
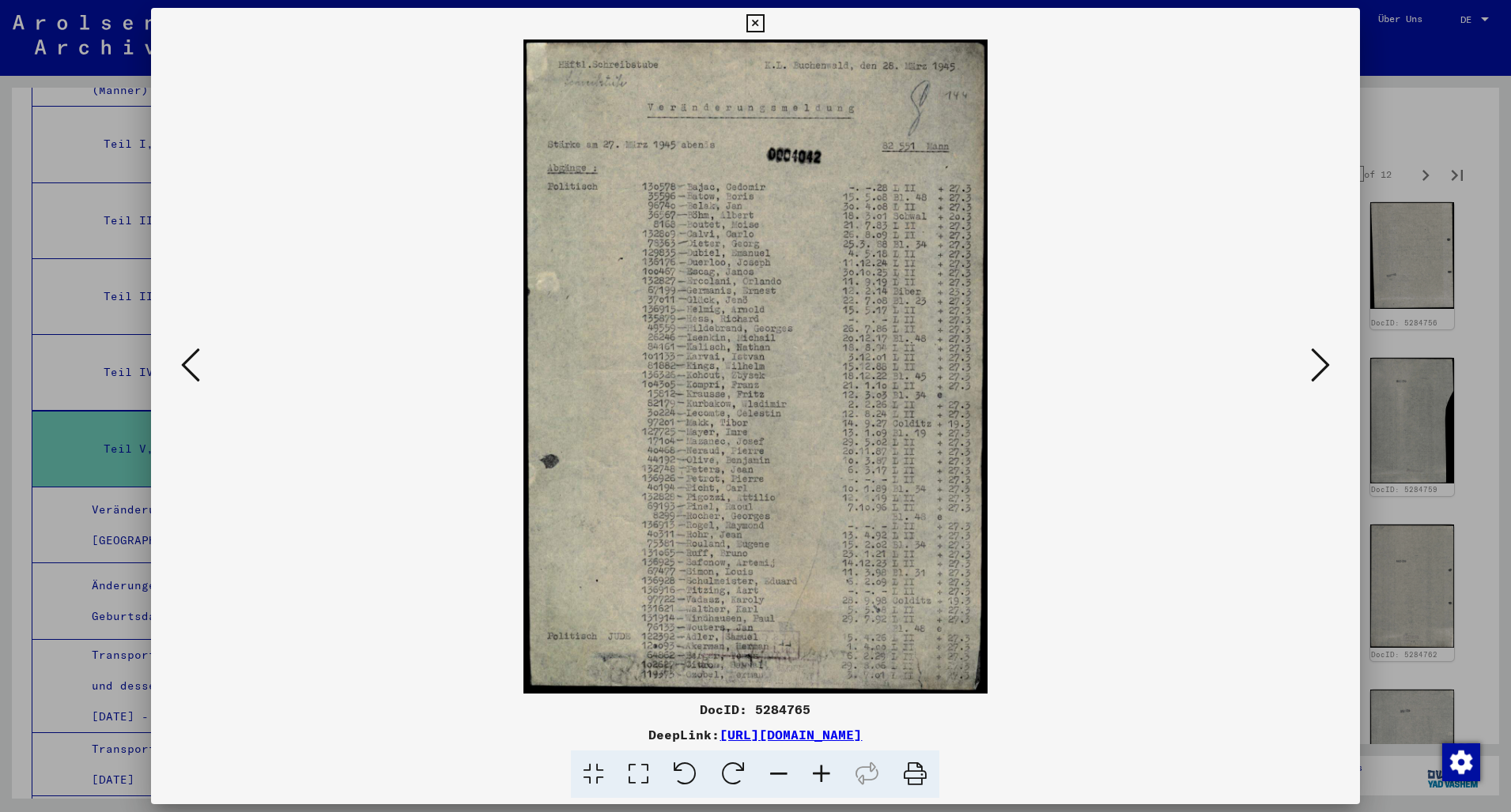
click at [1330, 371] on icon at bounding box center [1319, 364] width 19 height 38
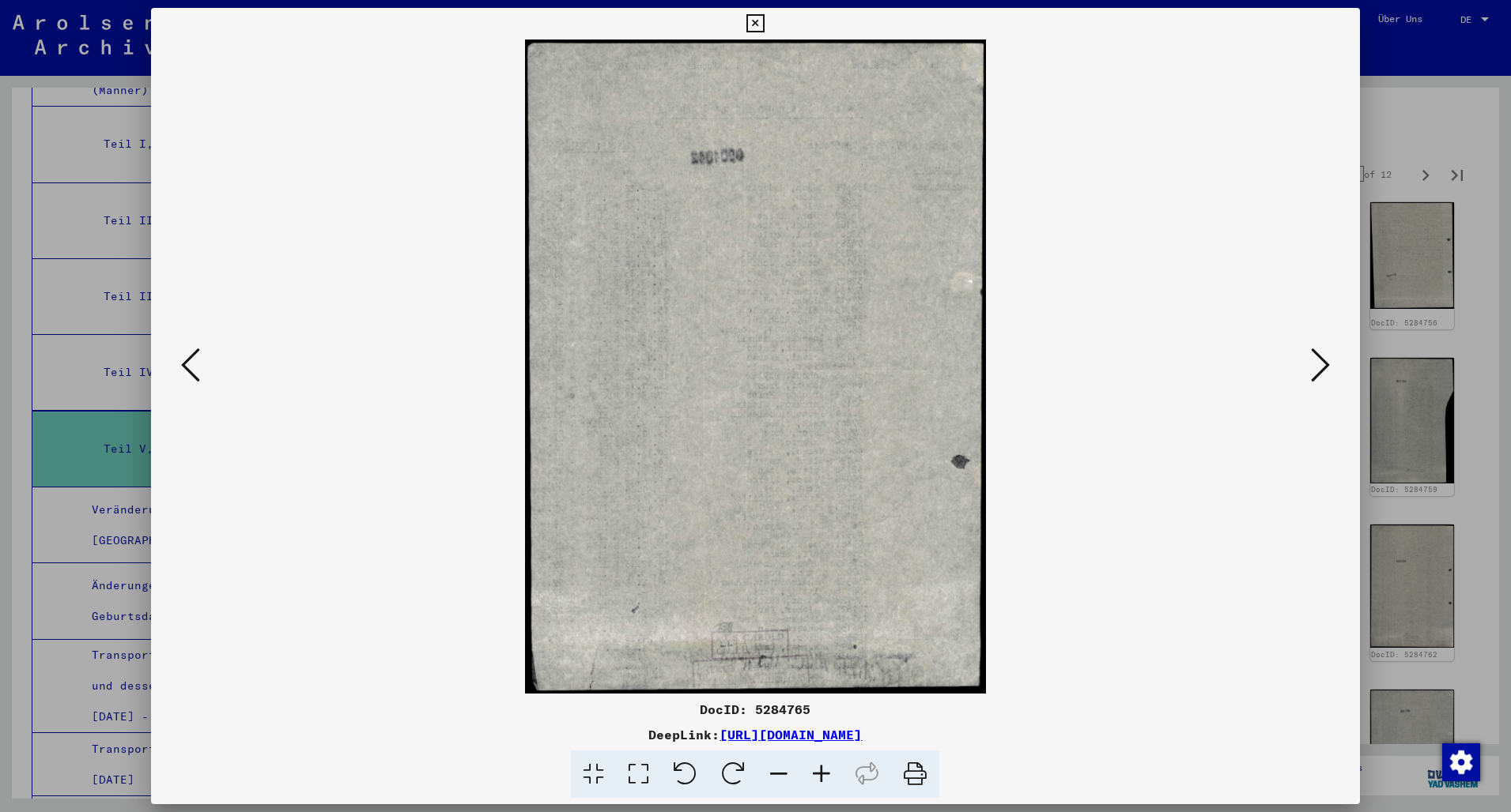
click at [1330, 371] on icon at bounding box center [1319, 364] width 19 height 38
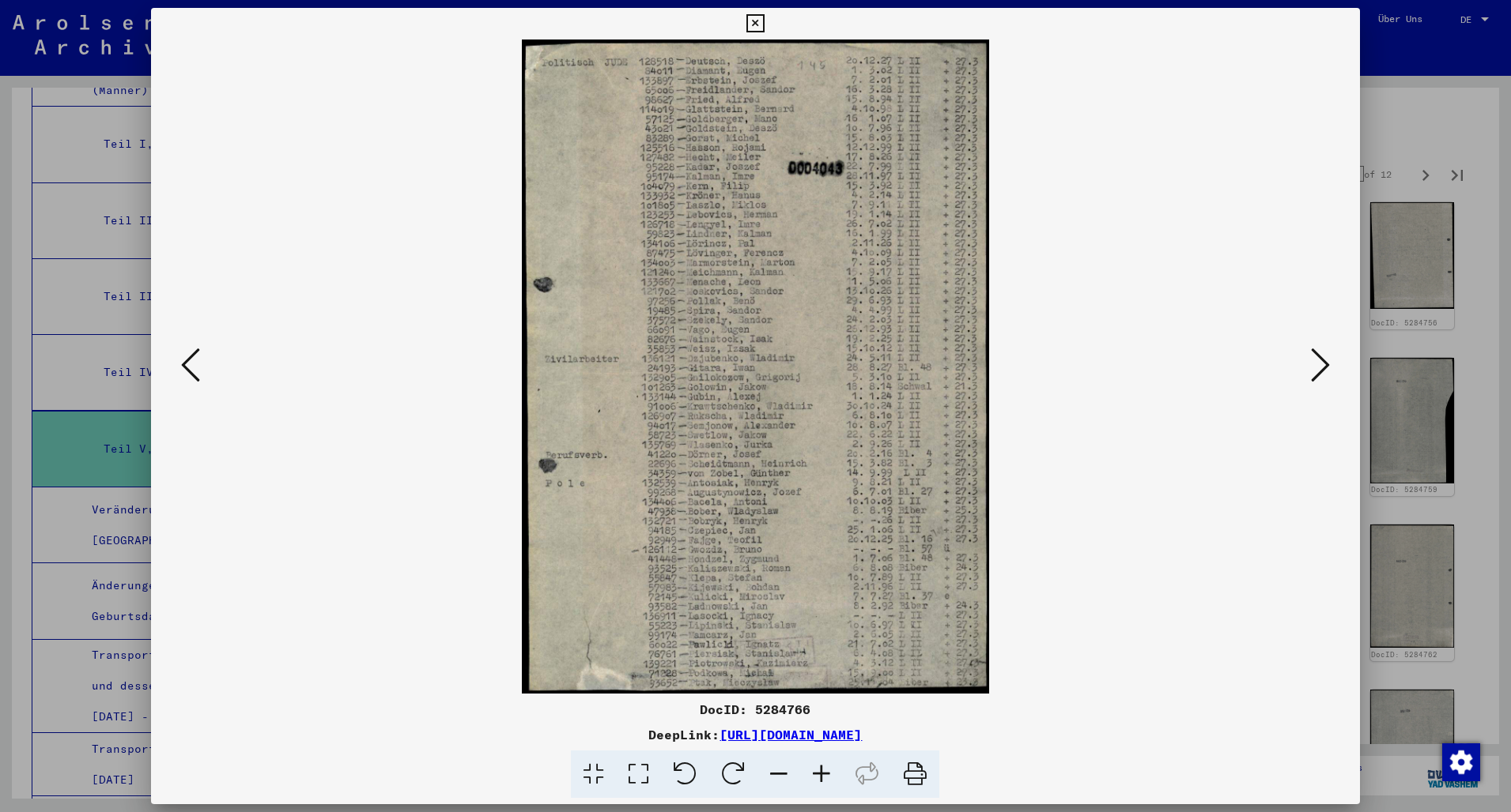
click at [1330, 371] on icon at bounding box center [1319, 364] width 19 height 38
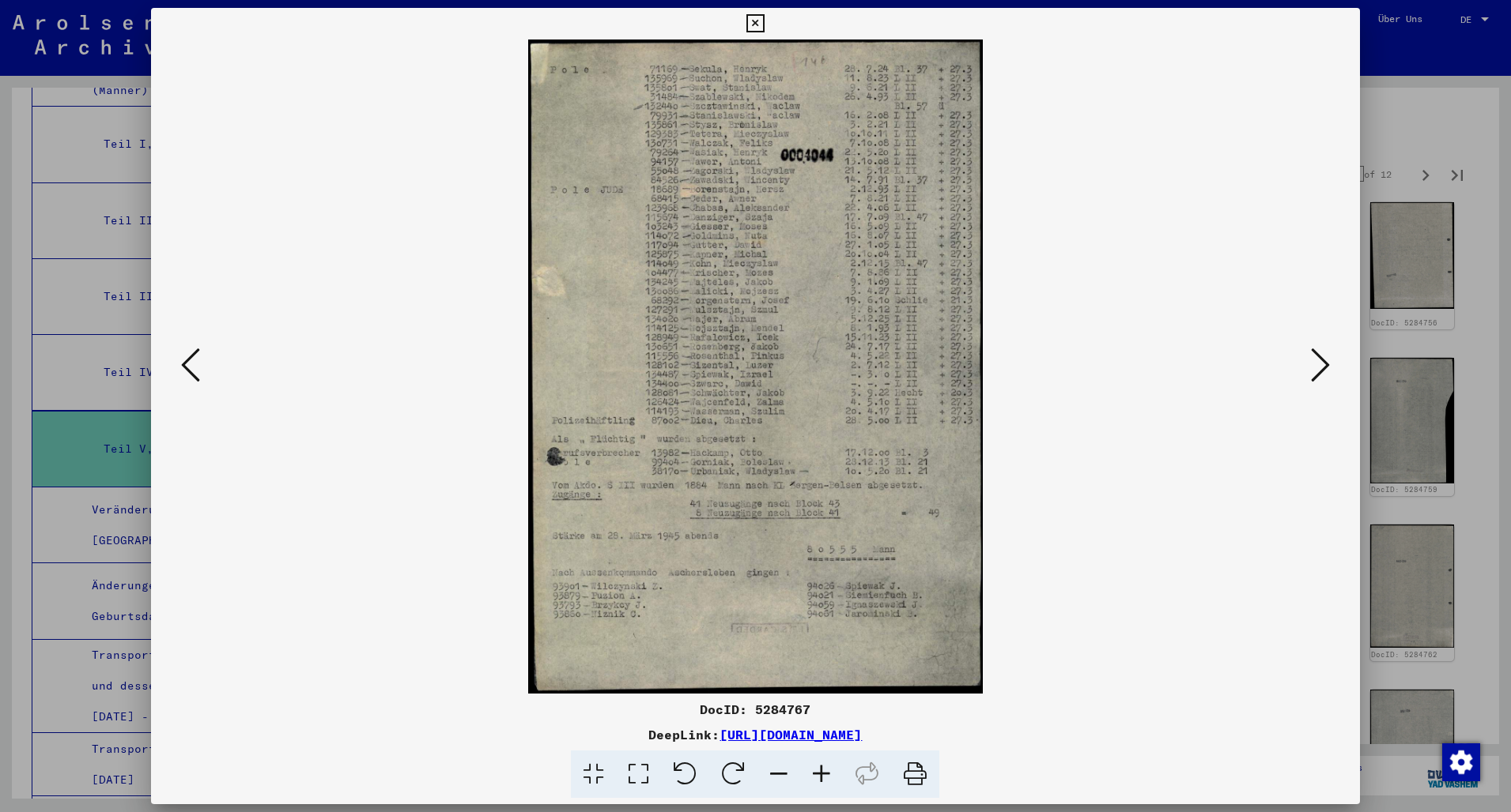
click at [1330, 371] on icon at bounding box center [1319, 364] width 19 height 38
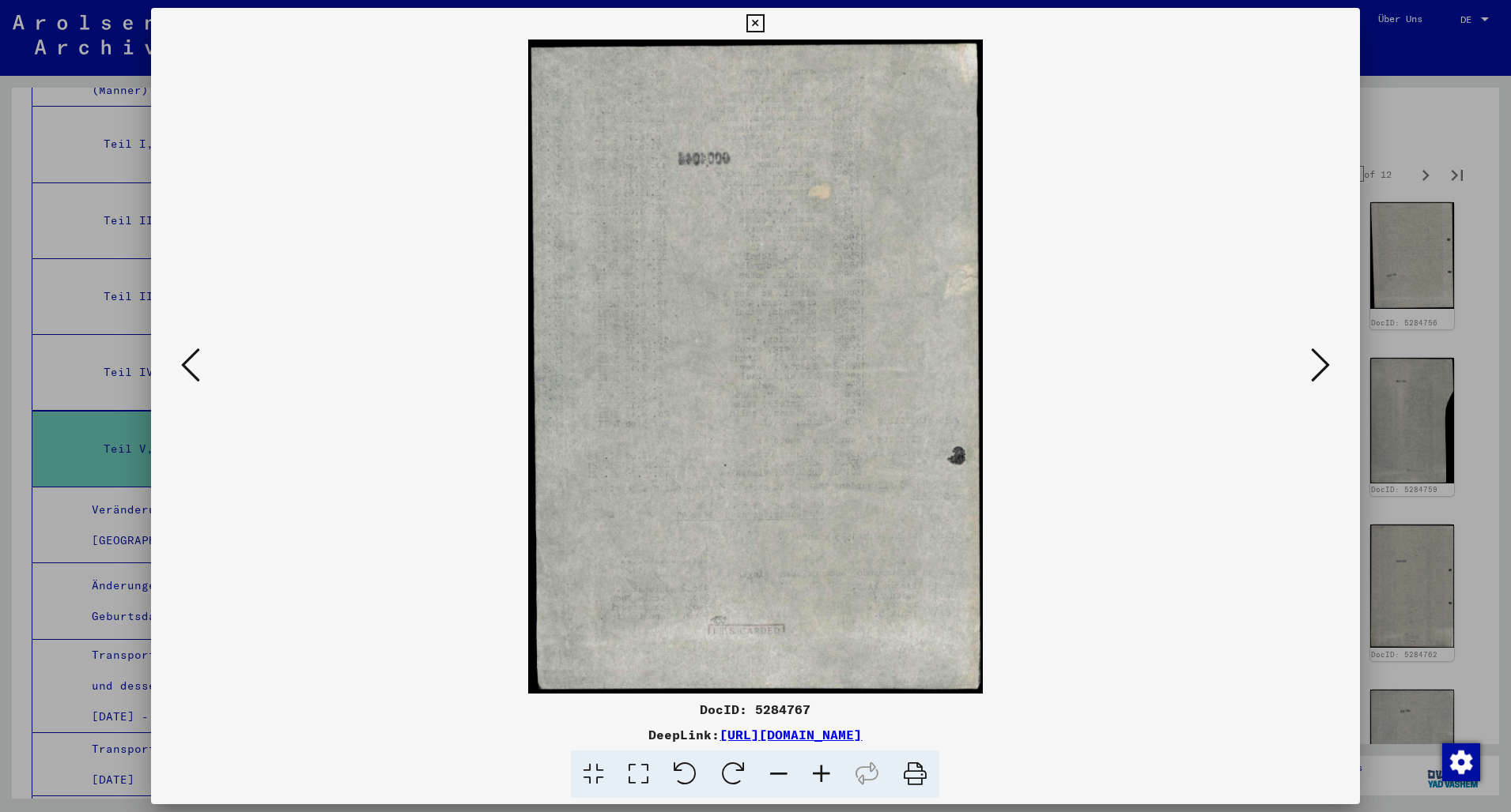
click at [1330, 371] on icon at bounding box center [1319, 364] width 19 height 38
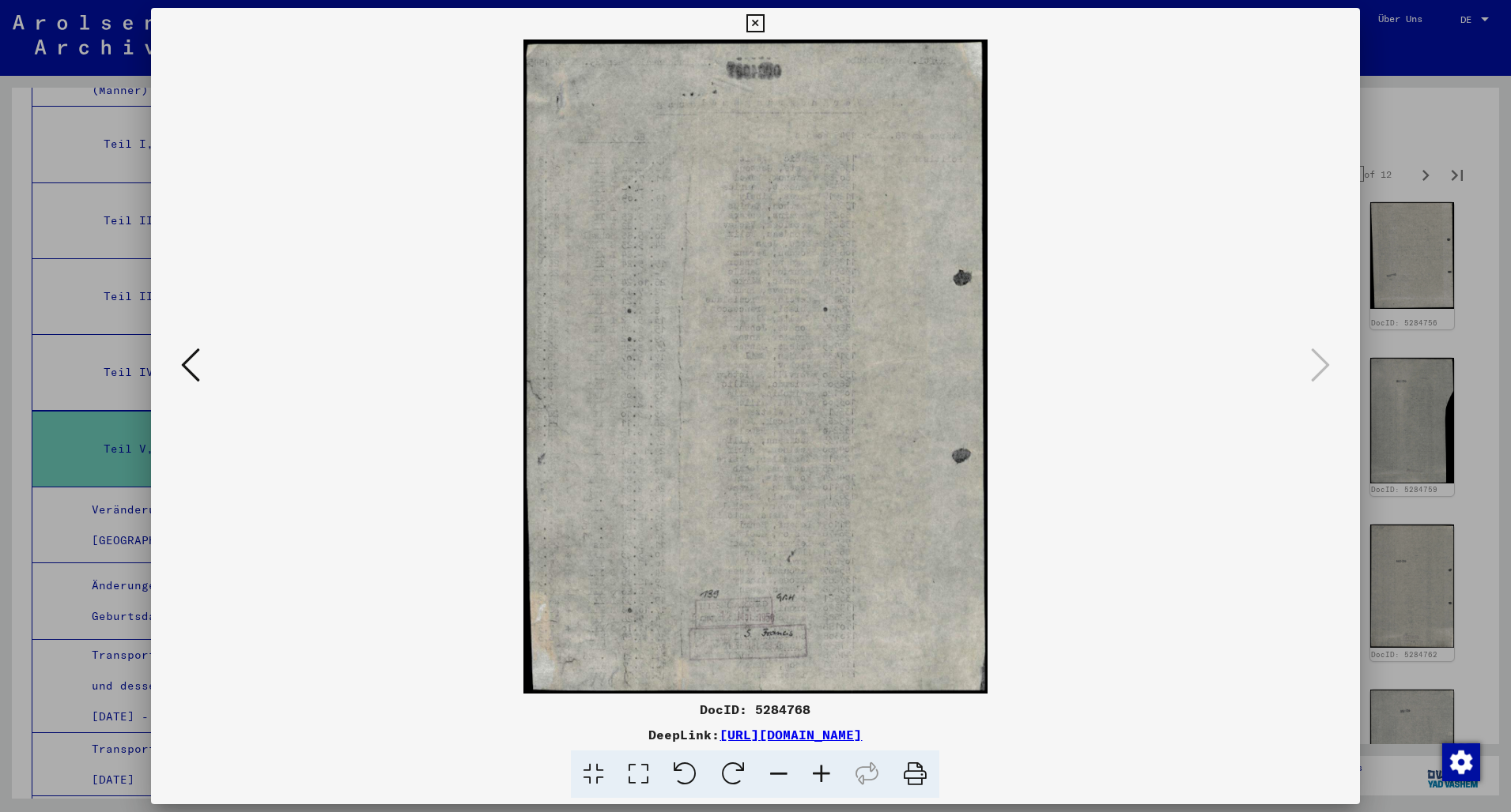
click at [1368, 26] on div at bounding box center [756, 406] width 1511 height 812
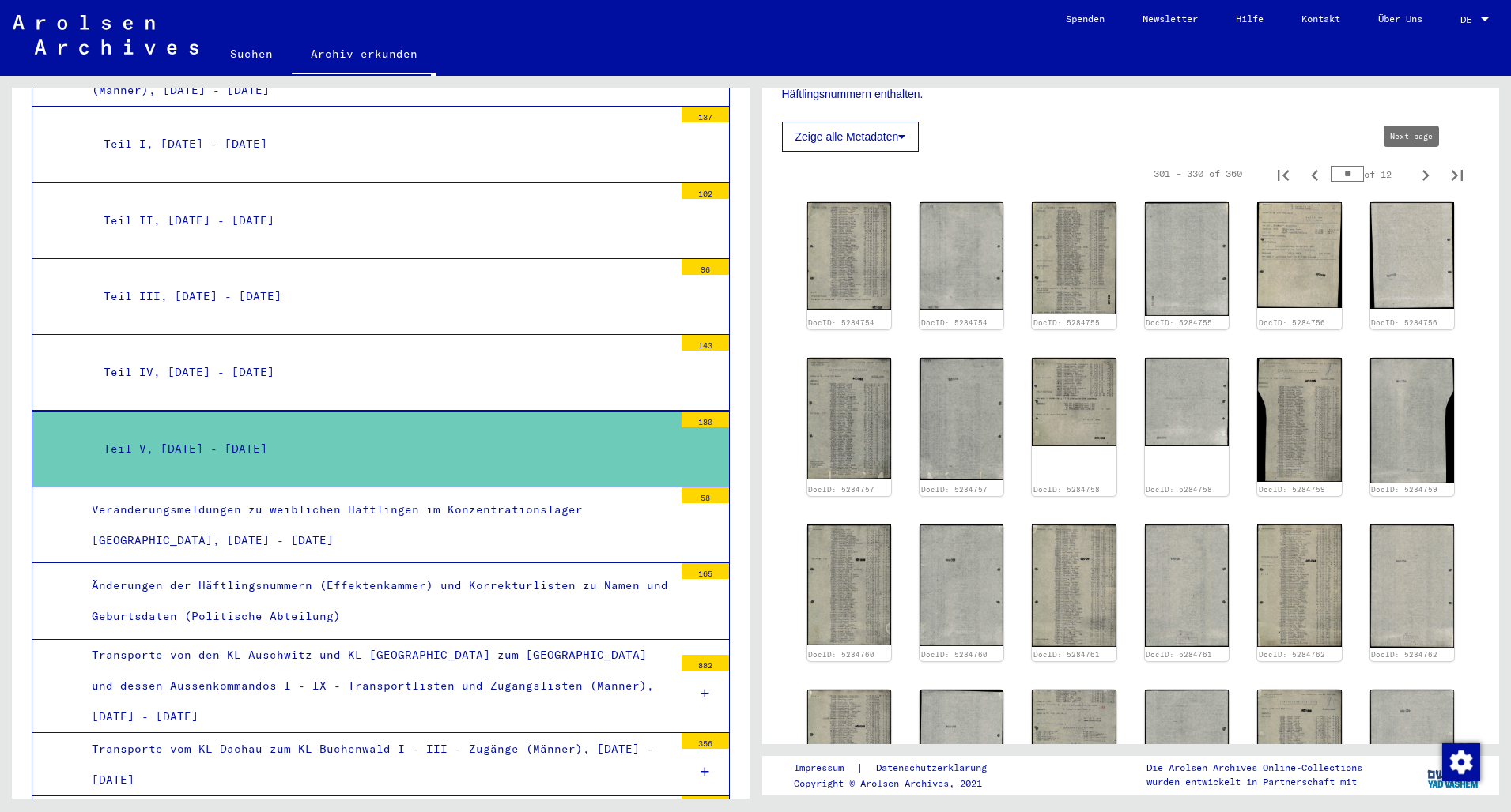
click at [1410, 182] on button "Next page" at bounding box center [1426, 174] width 32 height 32
type input "**"
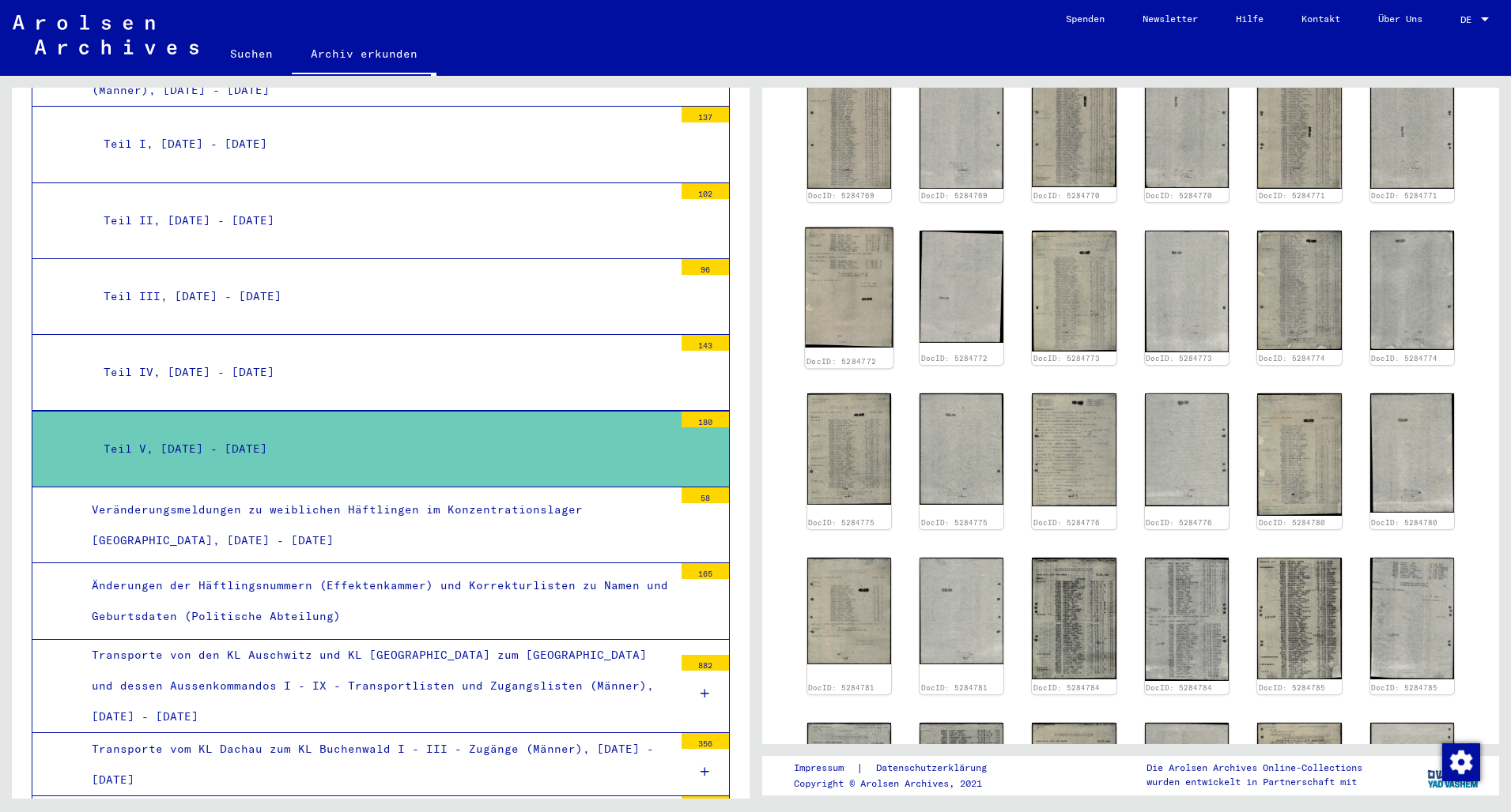
scroll to position [512, 0]
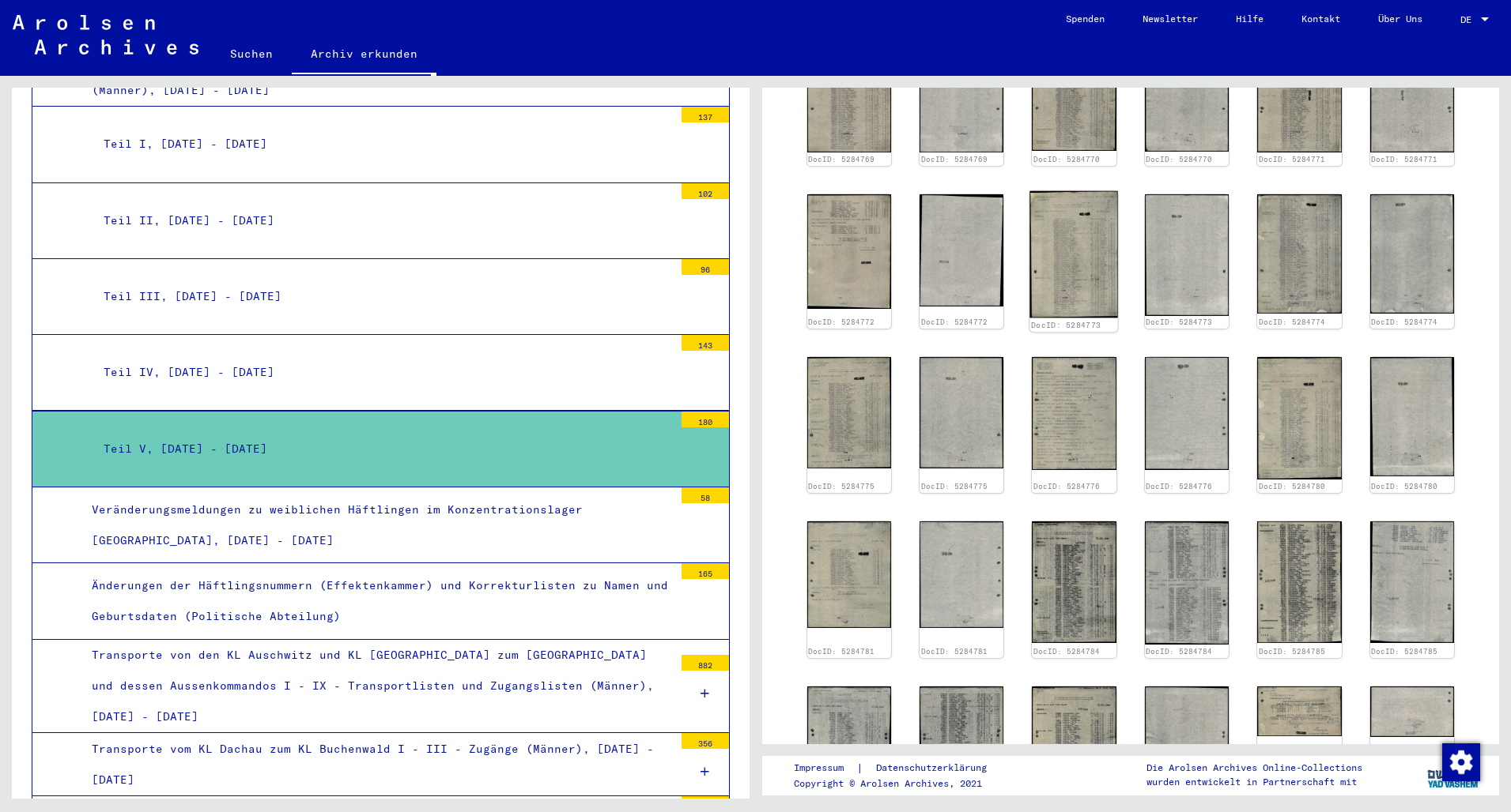
click at [1068, 259] on img at bounding box center [1075, 255] width 89 height 128
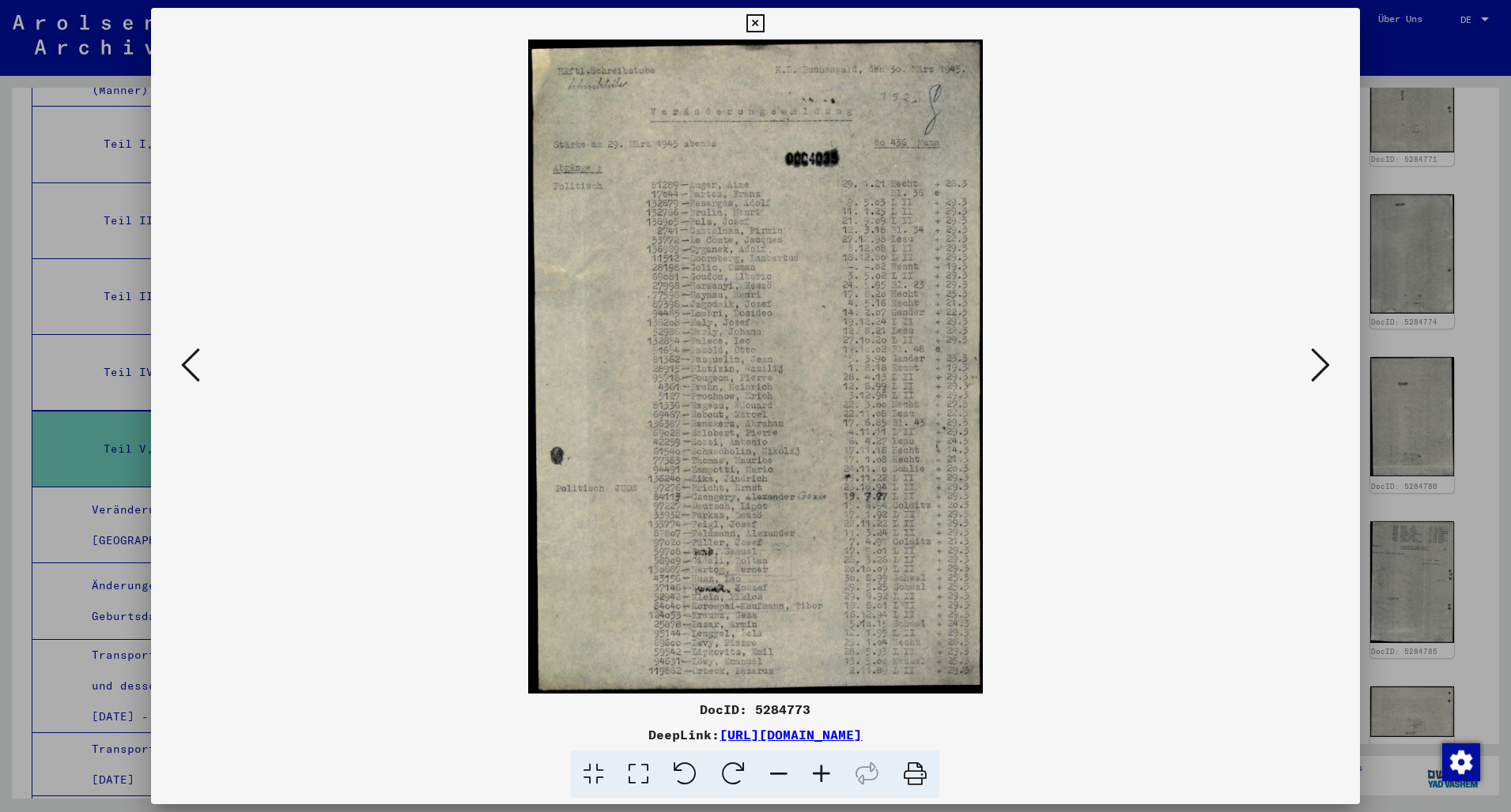
click at [1319, 368] on icon at bounding box center [1319, 364] width 19 height 38
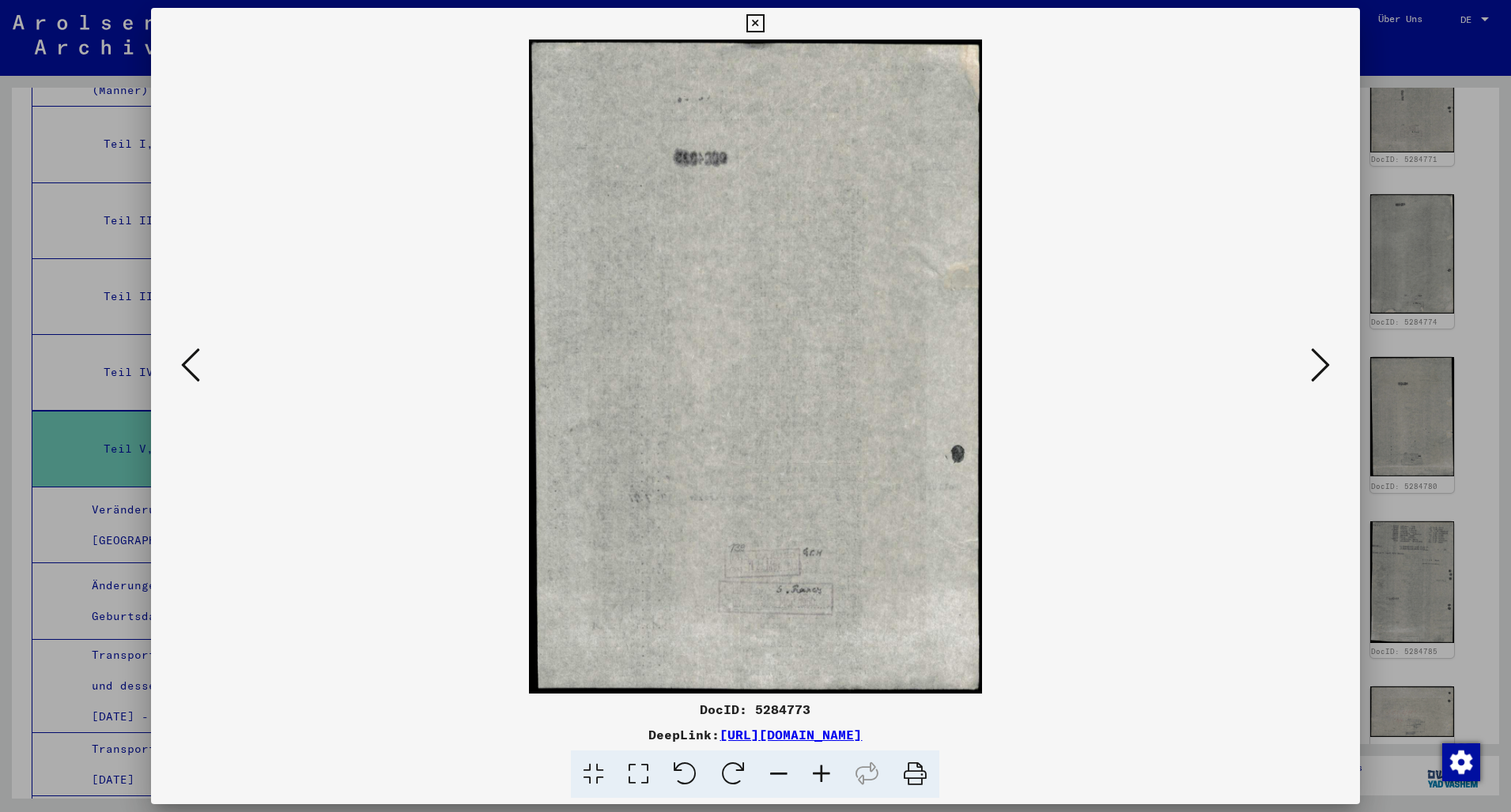
click at [1319, 368] on icon at bounding box center [1319, 364] width 19 height 38
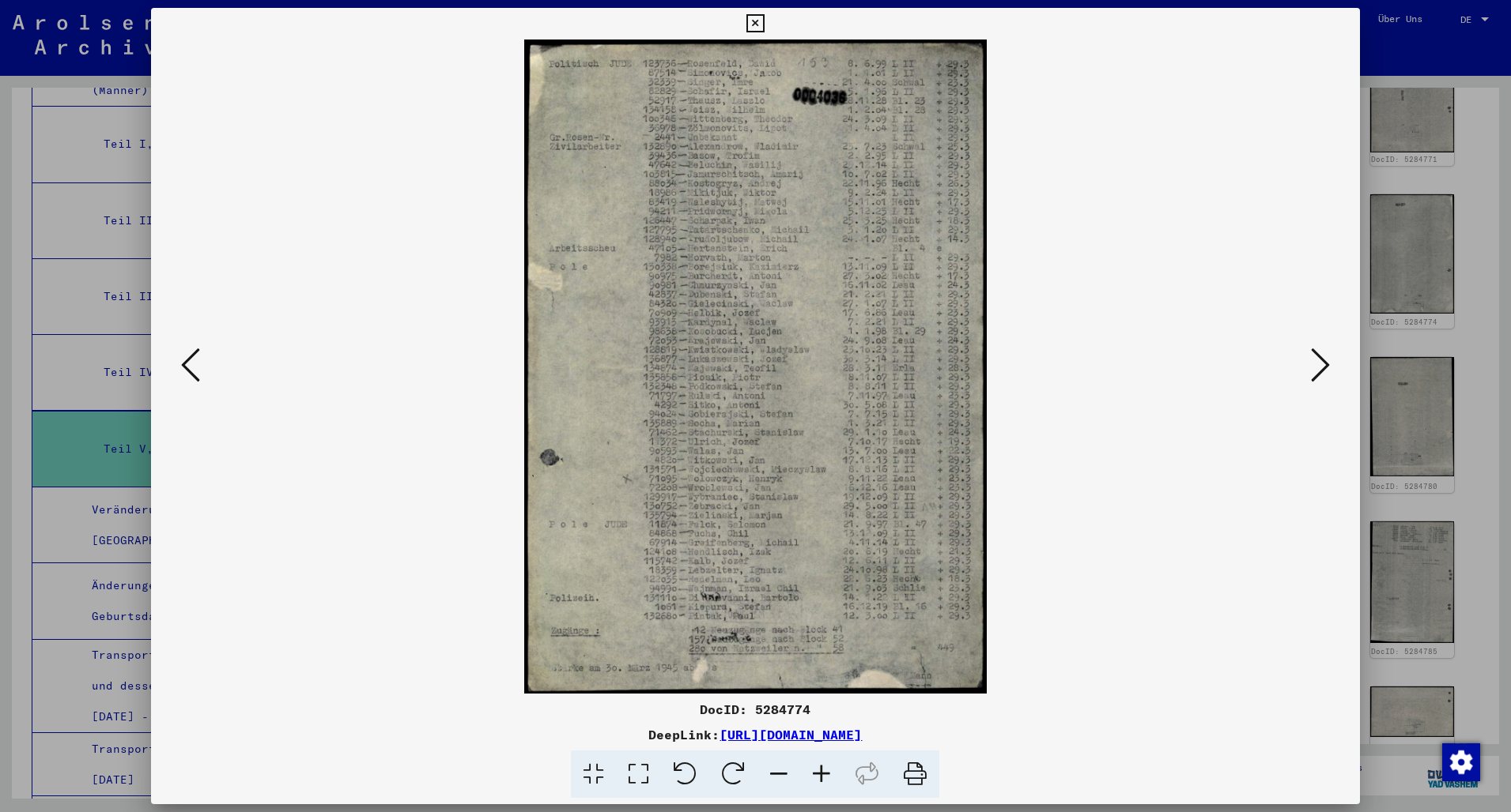
click at [1317, 368] on icon at bounding box center [1319, 364] width 19 height 38
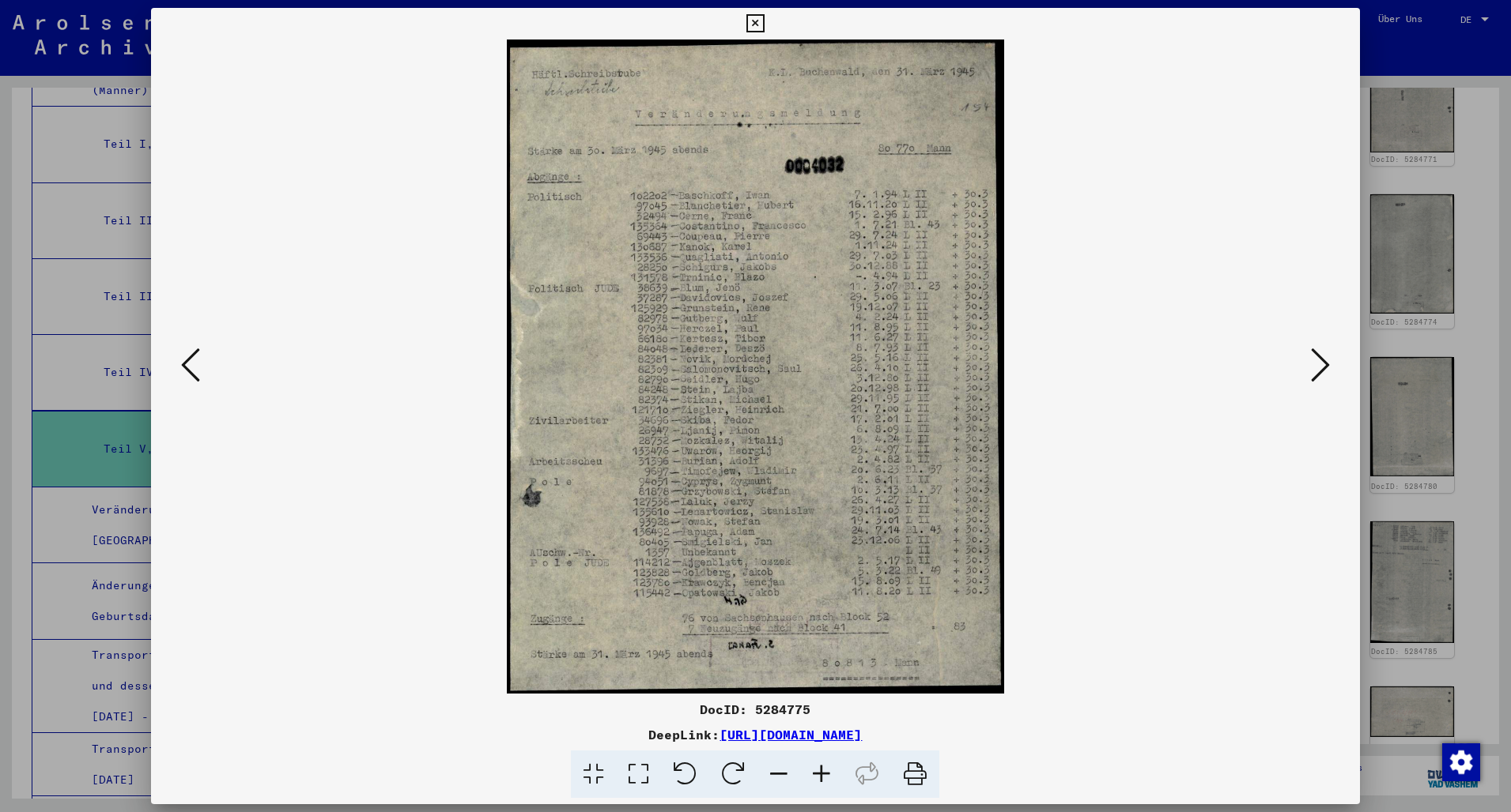
click at [1326, 375] on icon at bounding box center [1319, 364] width 19 height 38
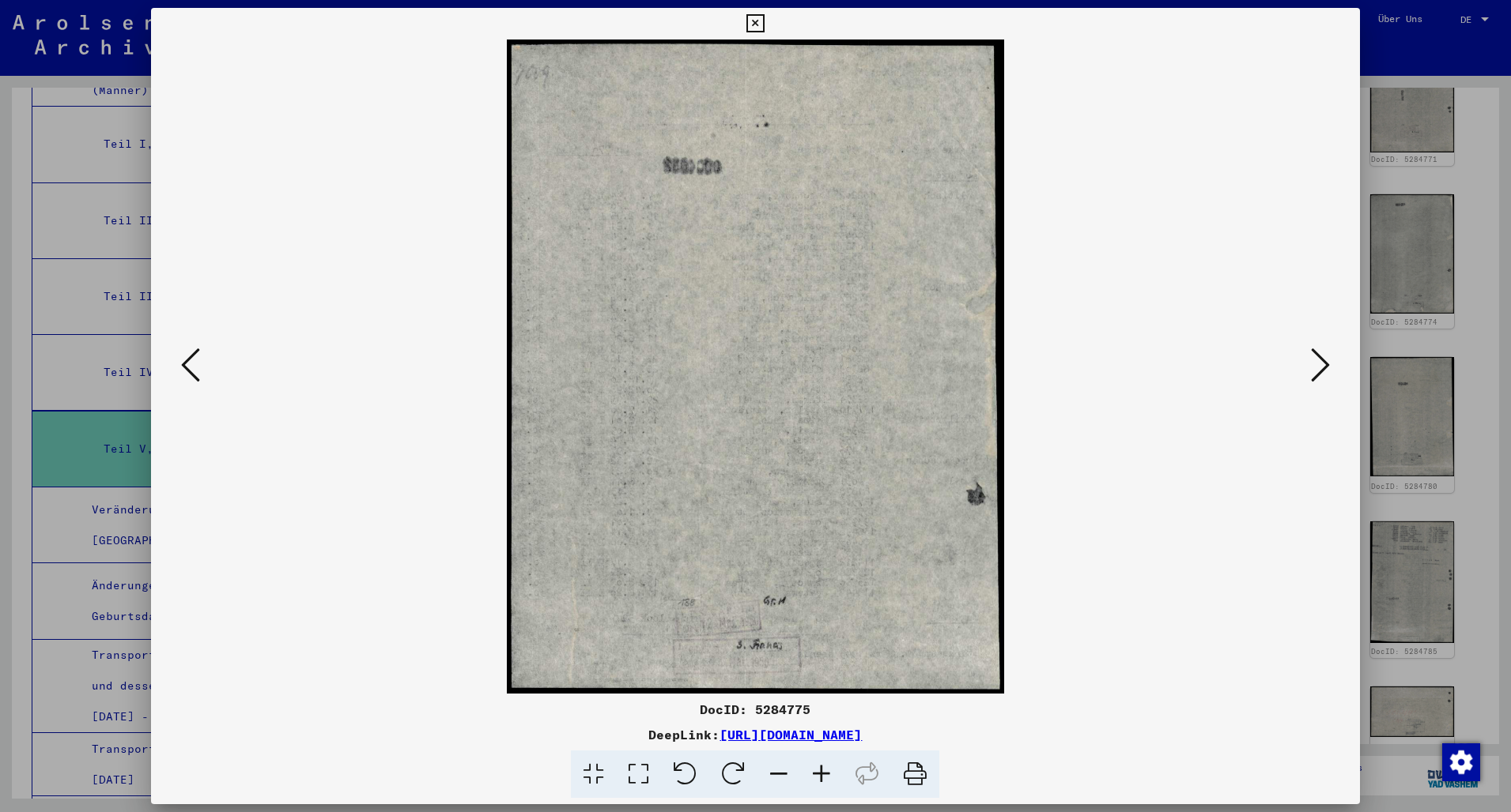
click at [1326, 375] on icon at bounding box center [1319, 364] width 19 height 38
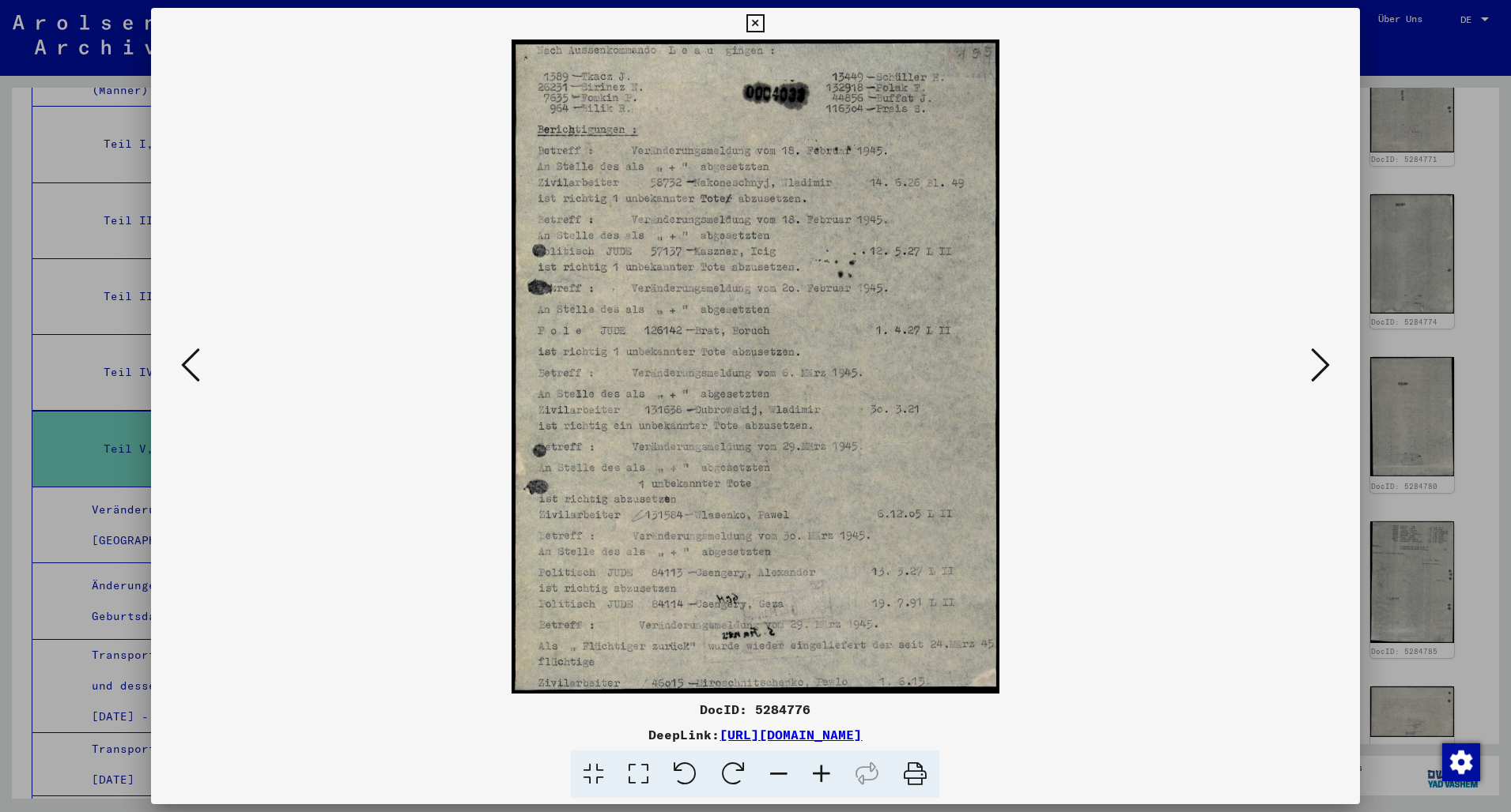
click at [1326, 375] on icon at bounding box center [1319, 364] width 19 height 38
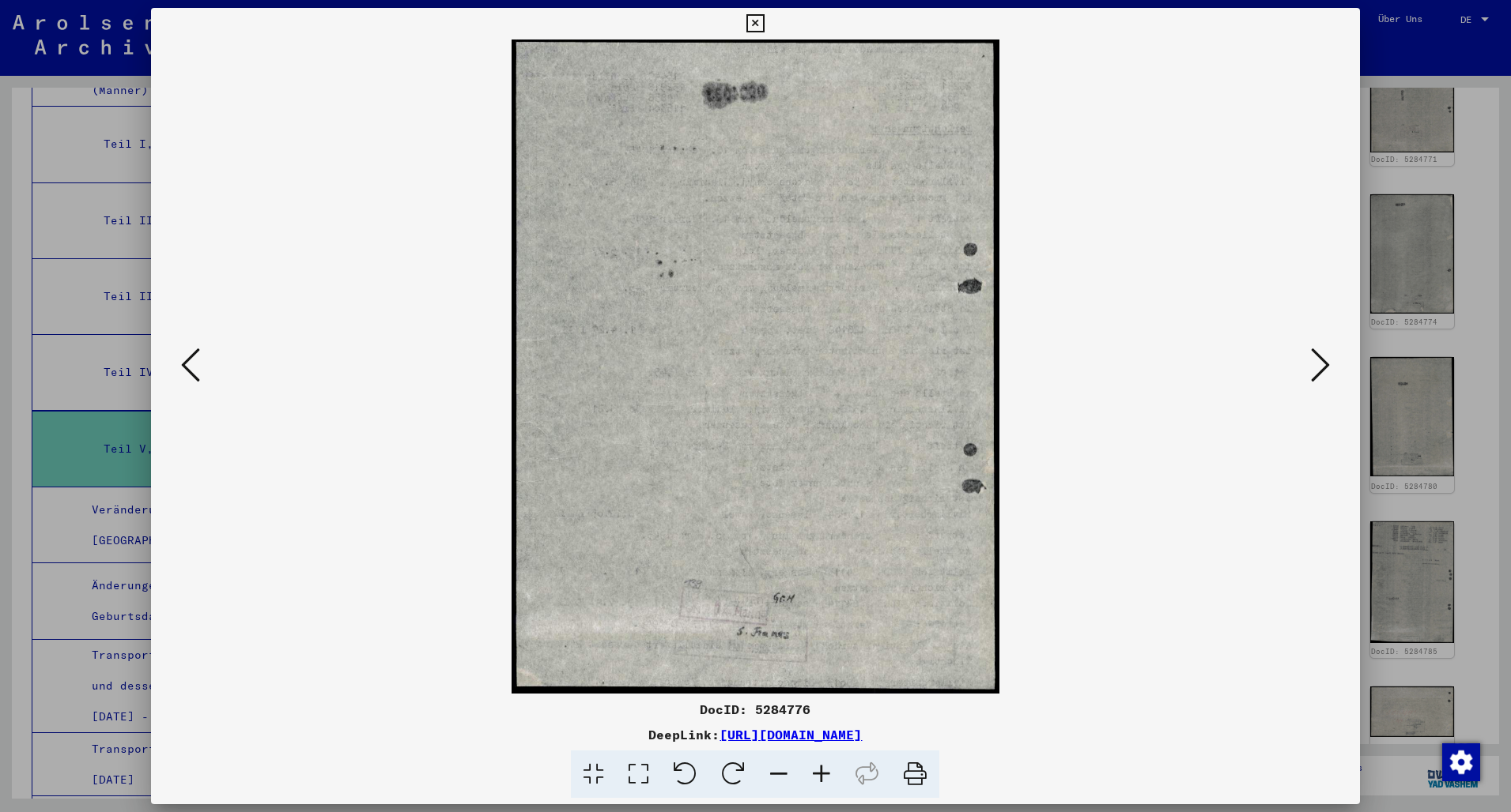
click at [1326, 375] on icon at bounding box center [1319, 364] width 19 height 38
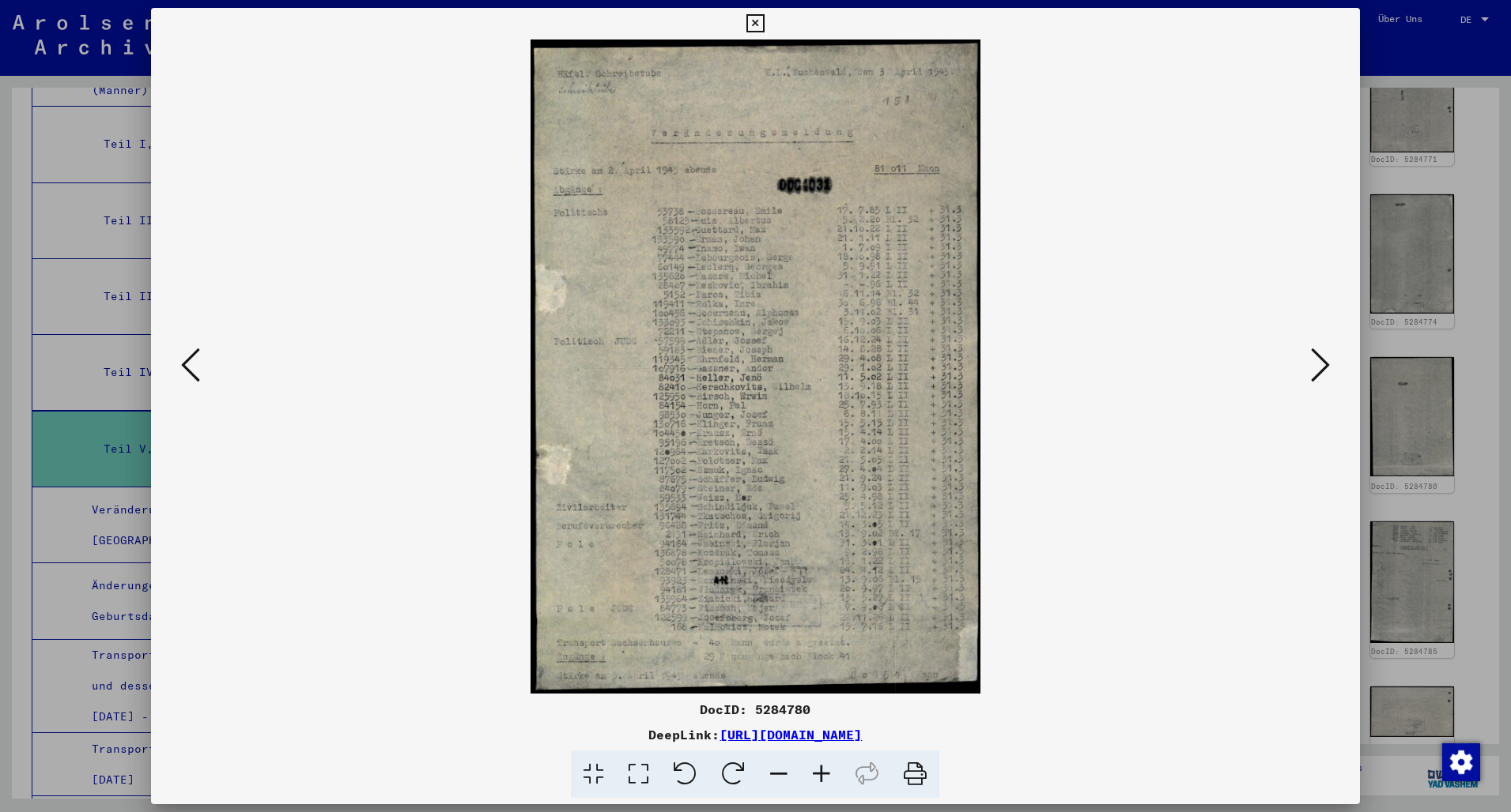
click at [1326, 375] on icon at bounding box center [1319, 364] width 19 height 38
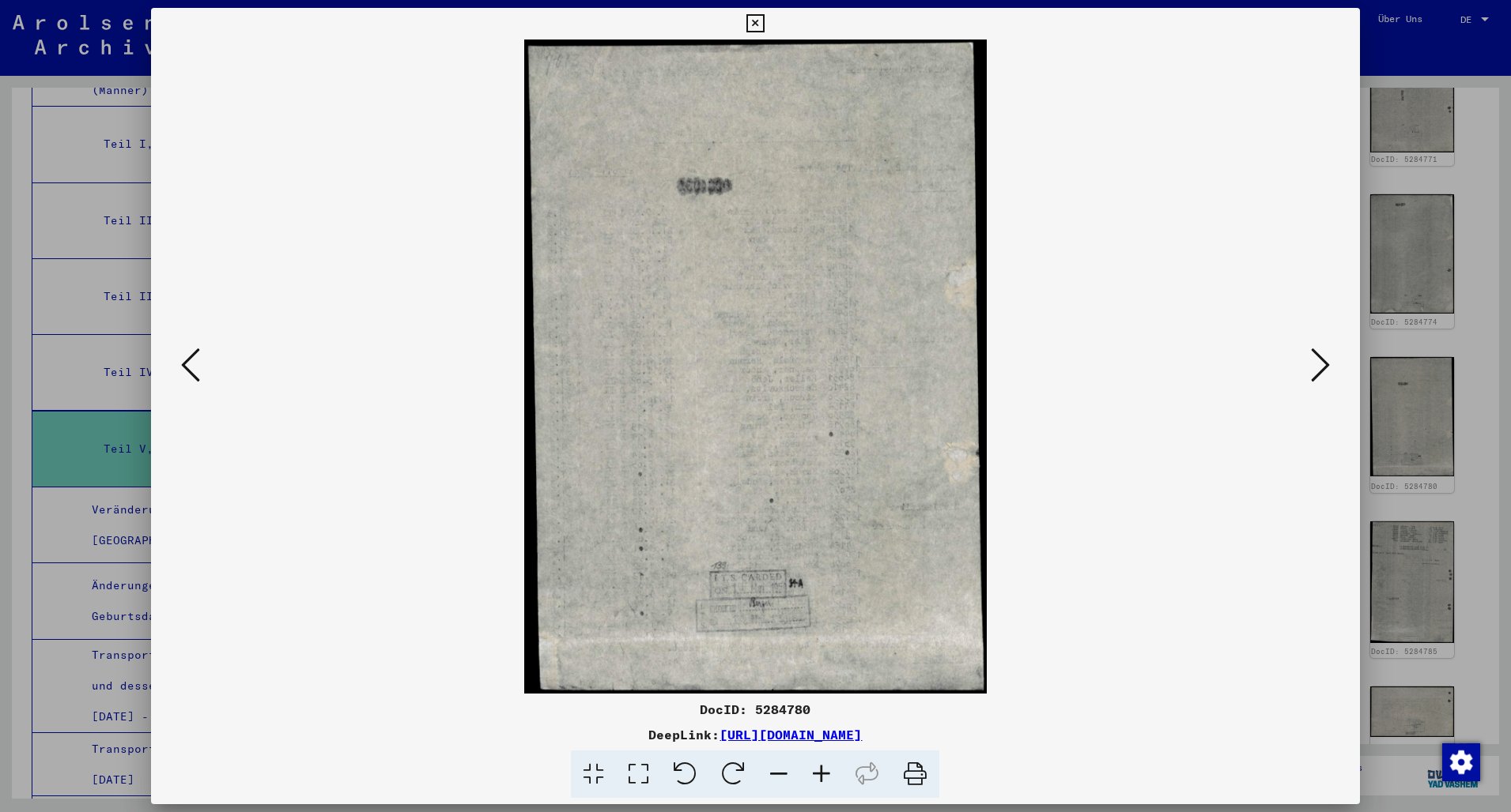
click at [1326, 375] on icon at bounding box center [1319, 364] width 19 height 38
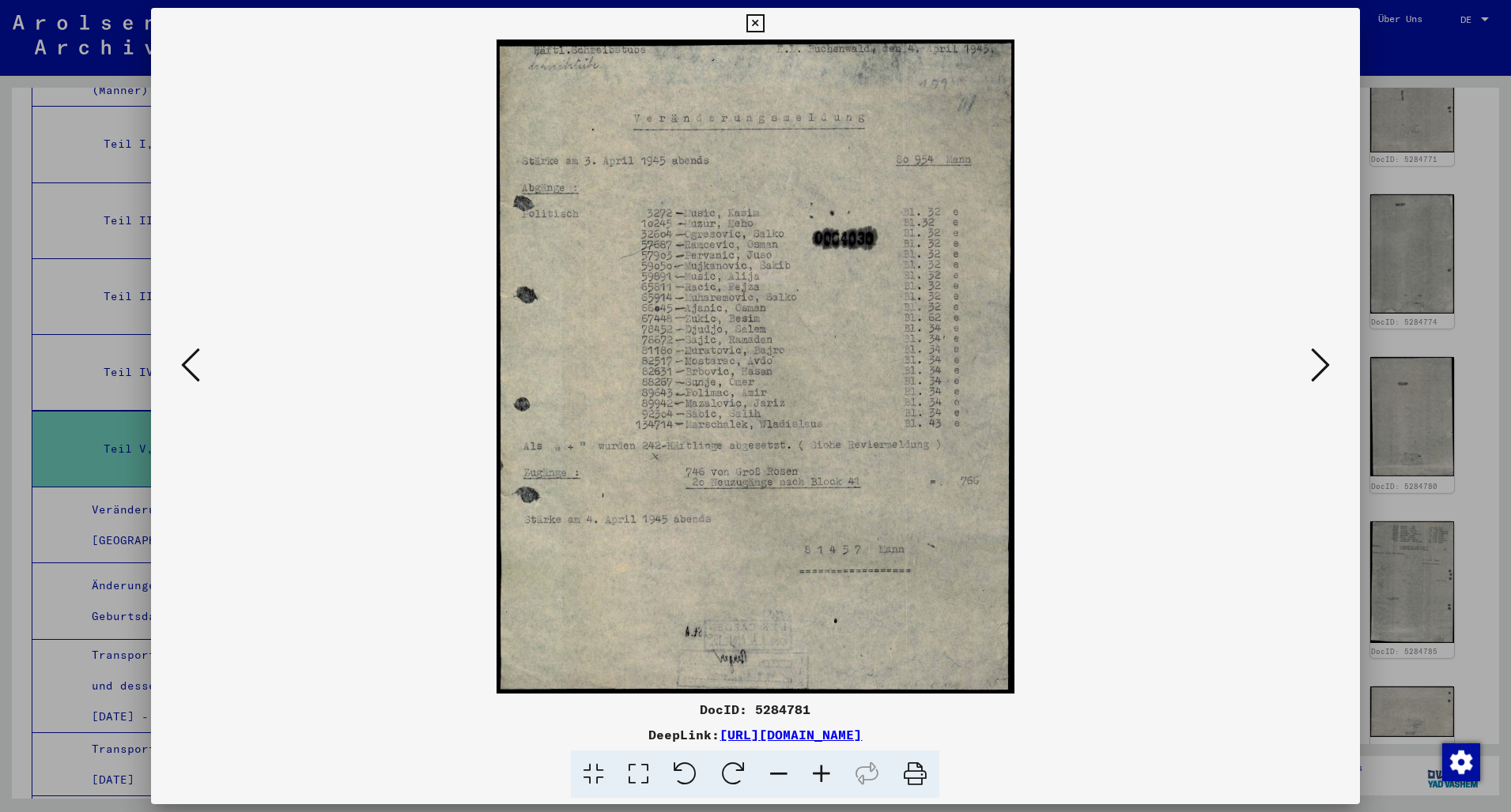
click at [1323, 371] on icon at bounding box center [1319, 364] width 19 height 38
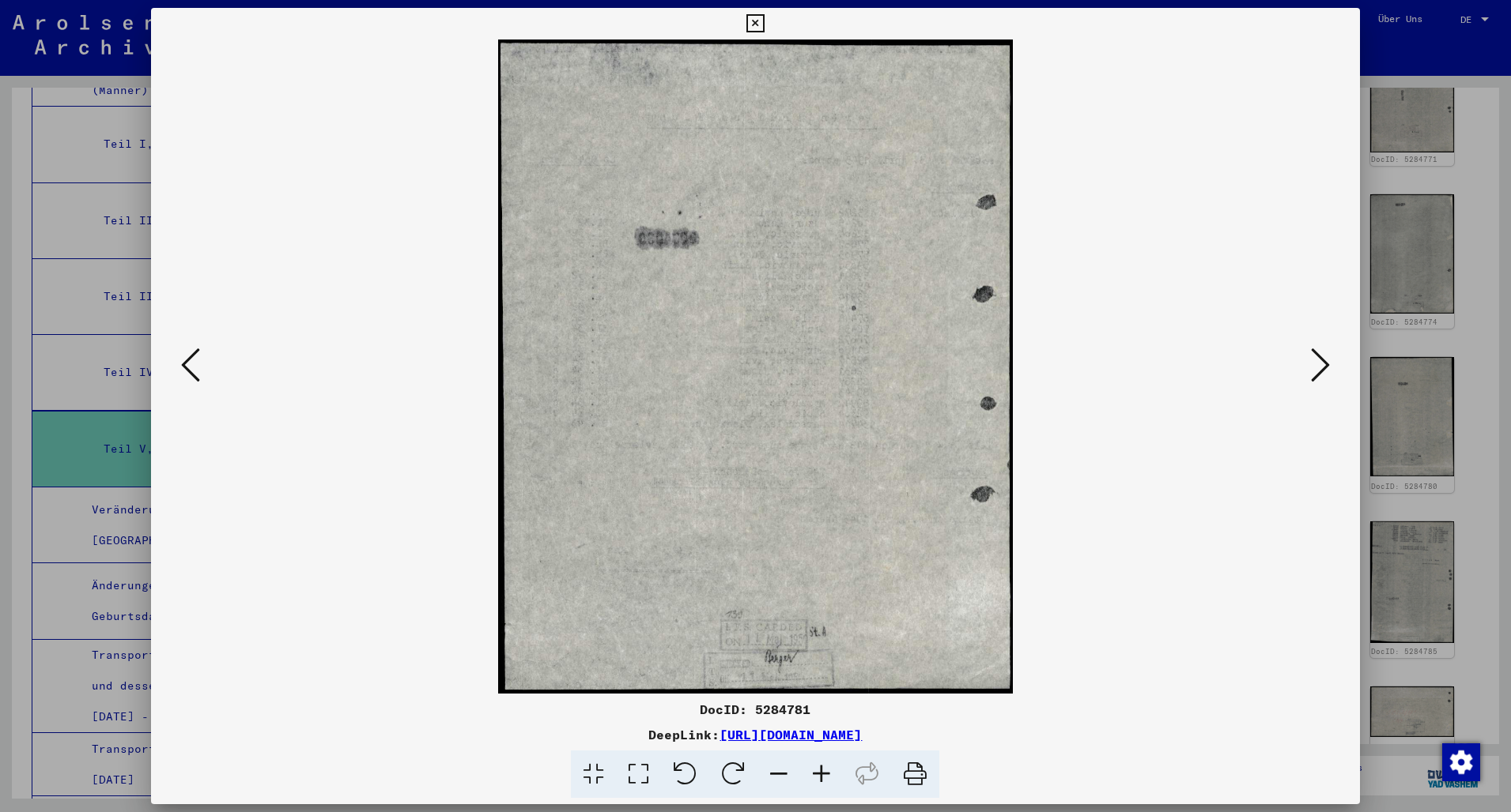
click at [1323, 371] on icon at bounding box center [1319, 364] width 19 height 38
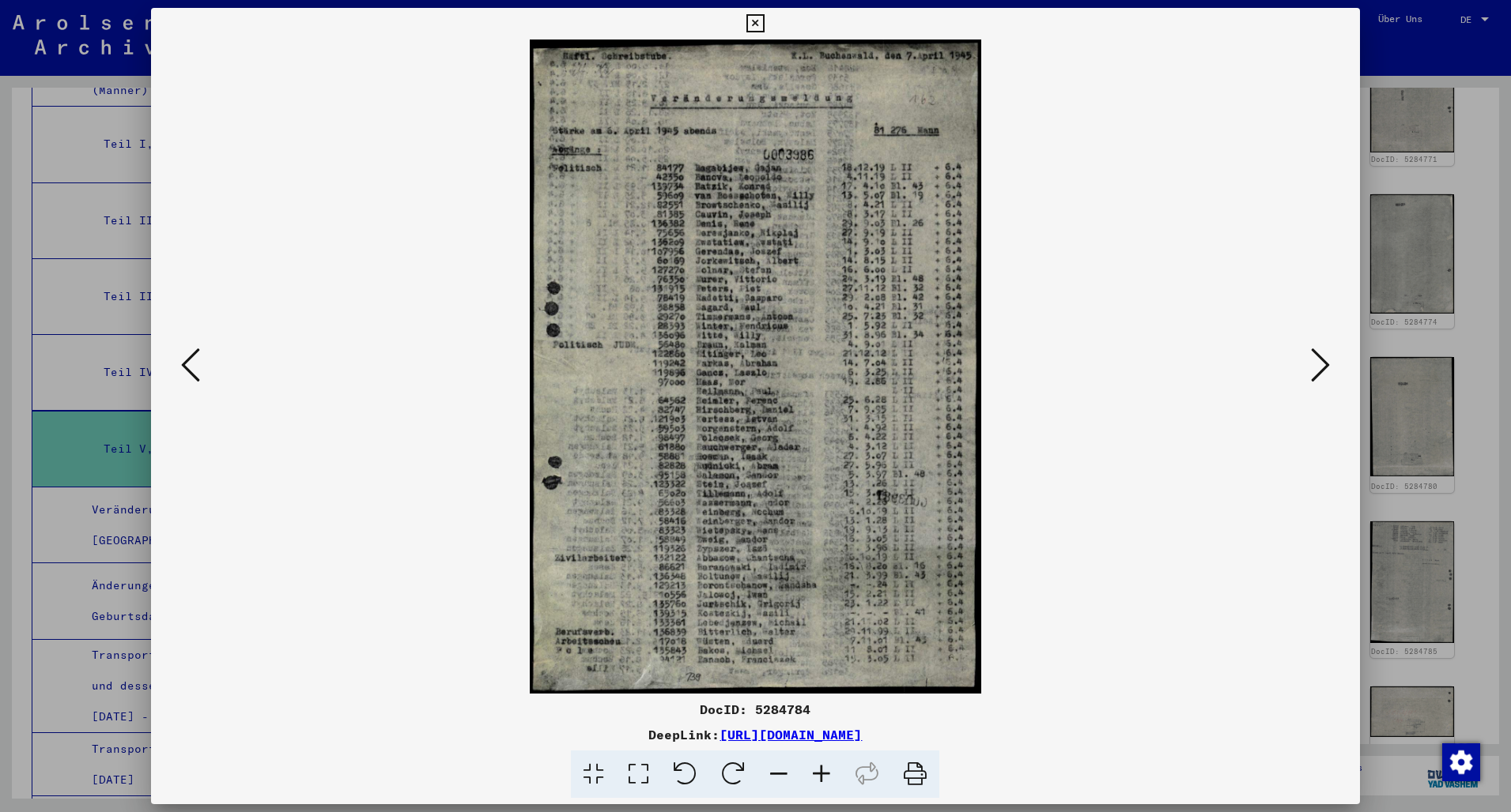
click at [1323, 371] on icon at bounding box center [1319, 364] width 19 height 38
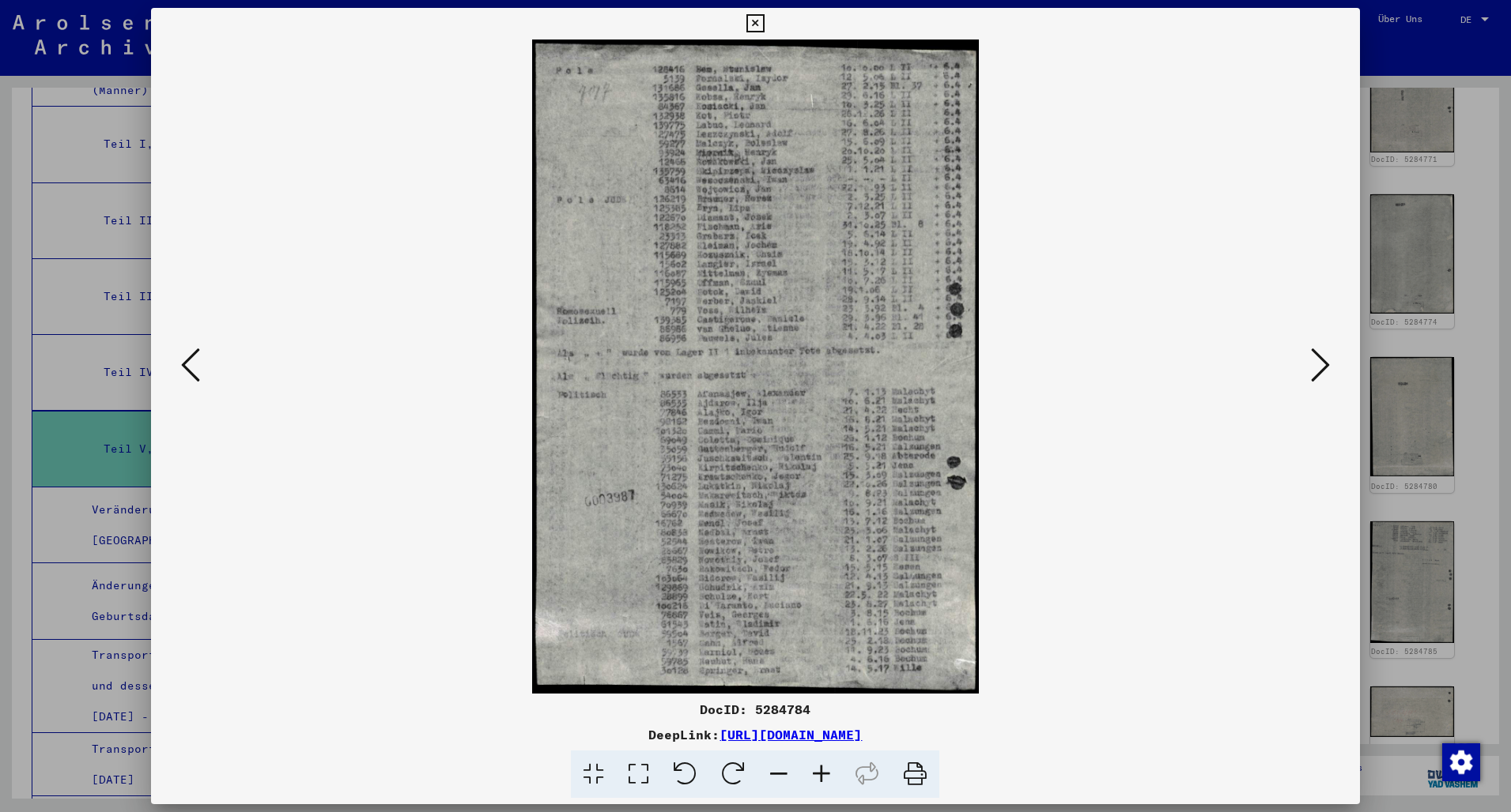
click at [1323, 371] on icon at bounding box center [1319, 364] width 19 height 38
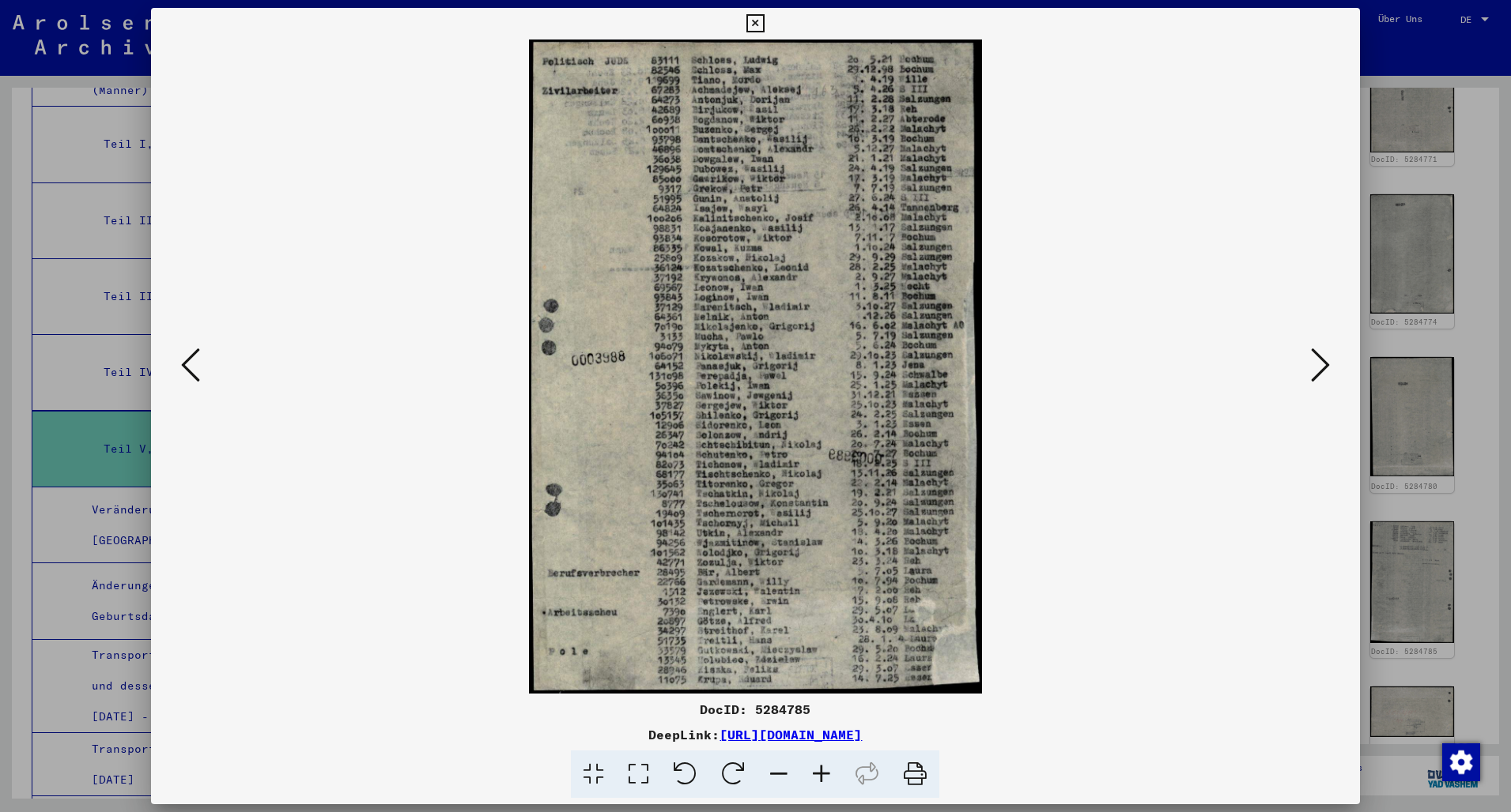
click at [1323, 371] on icon at bounding box center [1319, 364] width 19 height 38
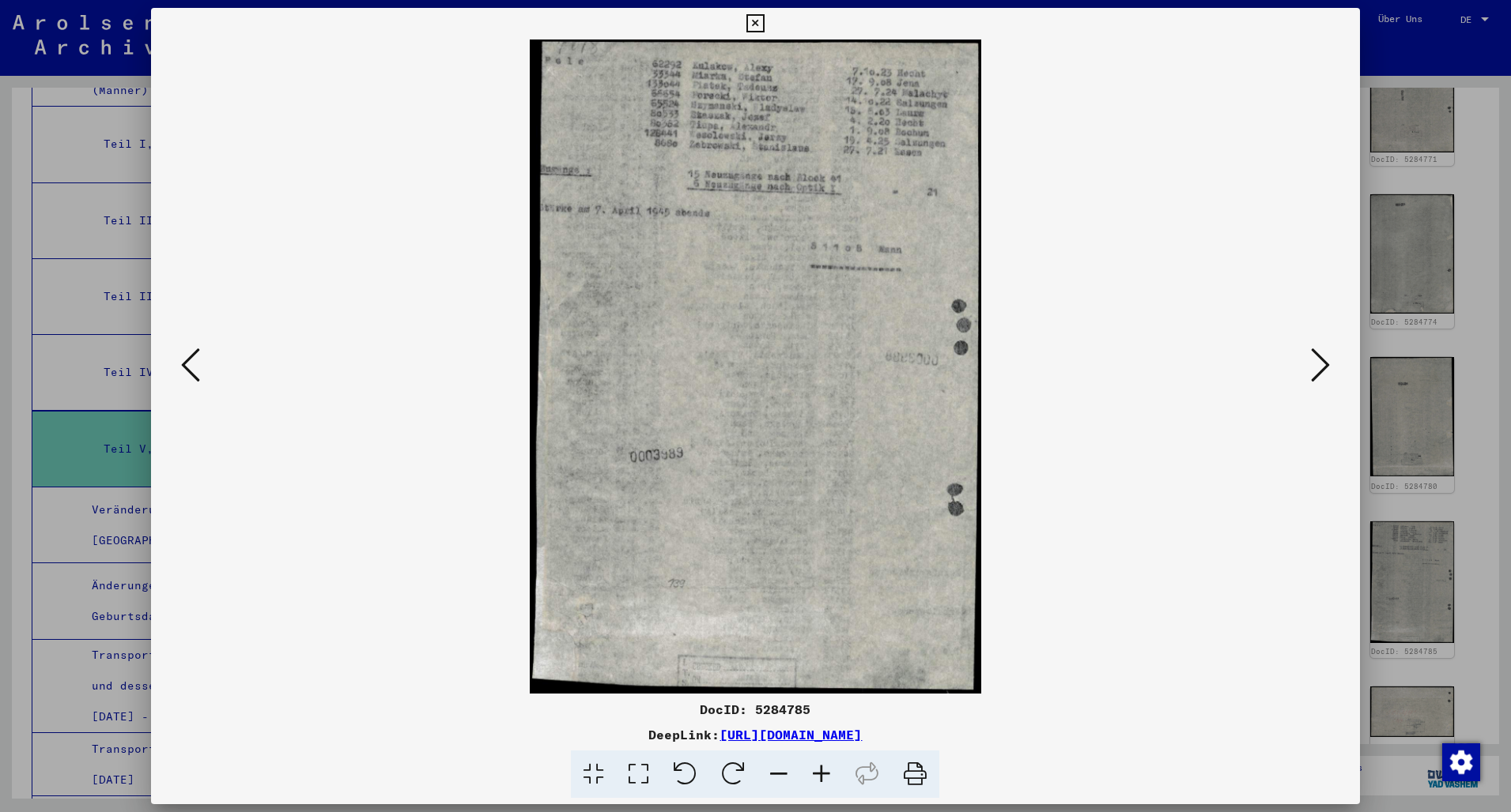
click at [1323, 371] on icon at bounding box center [1319, 364] width 19 height 38
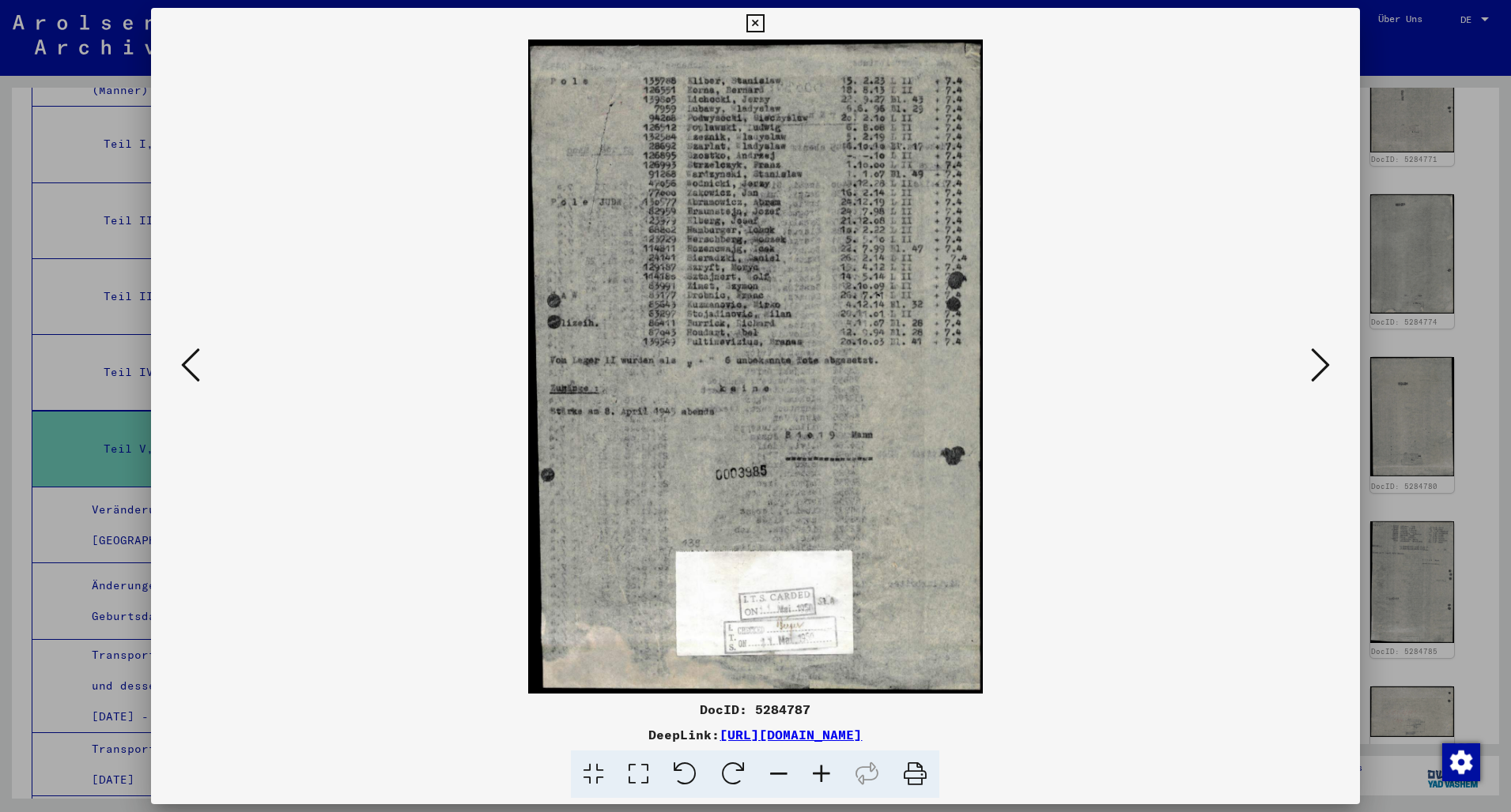
click at [1323, 371] on icon at bounding box center [1319, 364] width 19 height 38
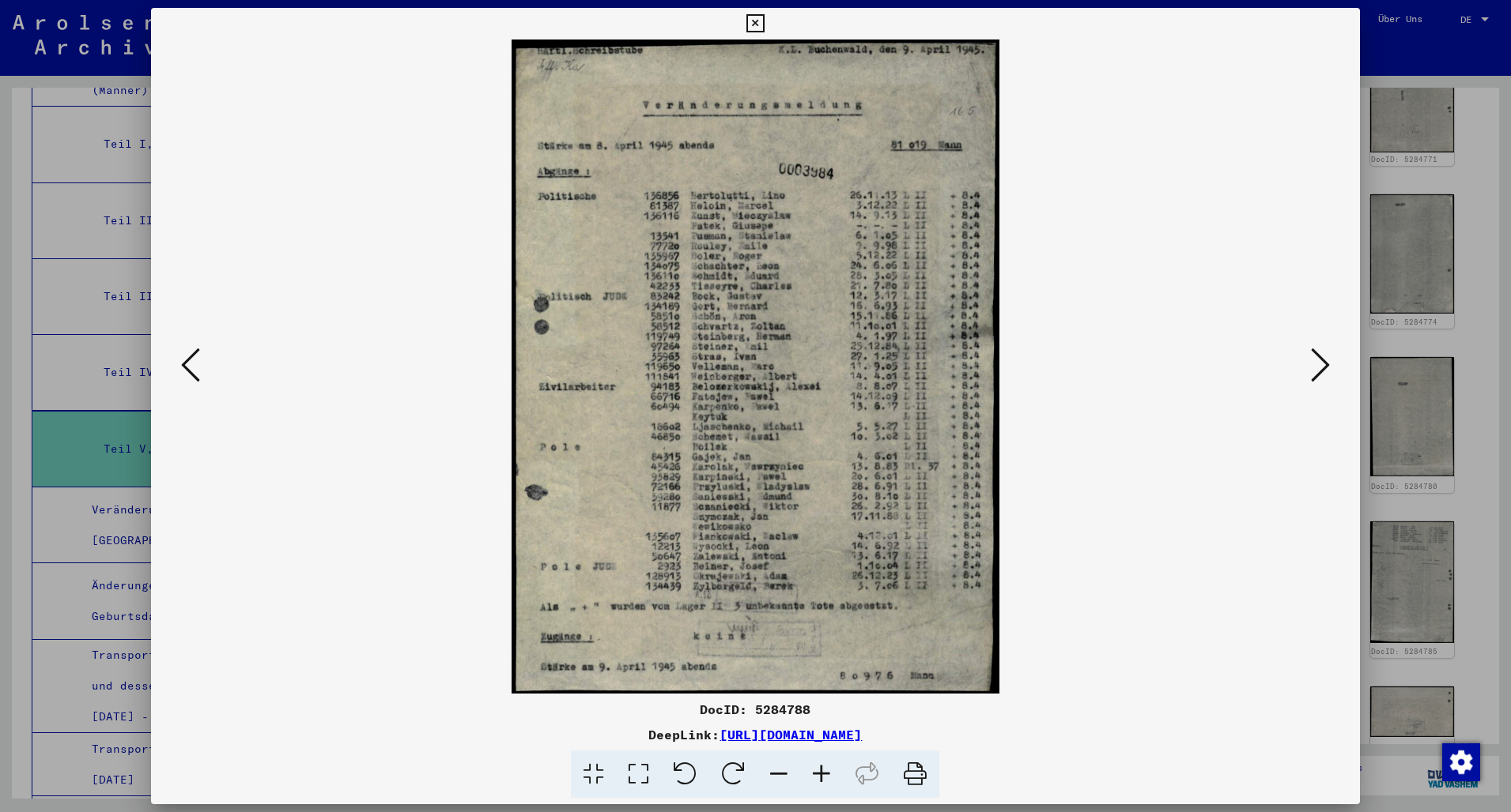
click at [1323, 371] on icon at bounding box center [1319, 364] width 19 height 38
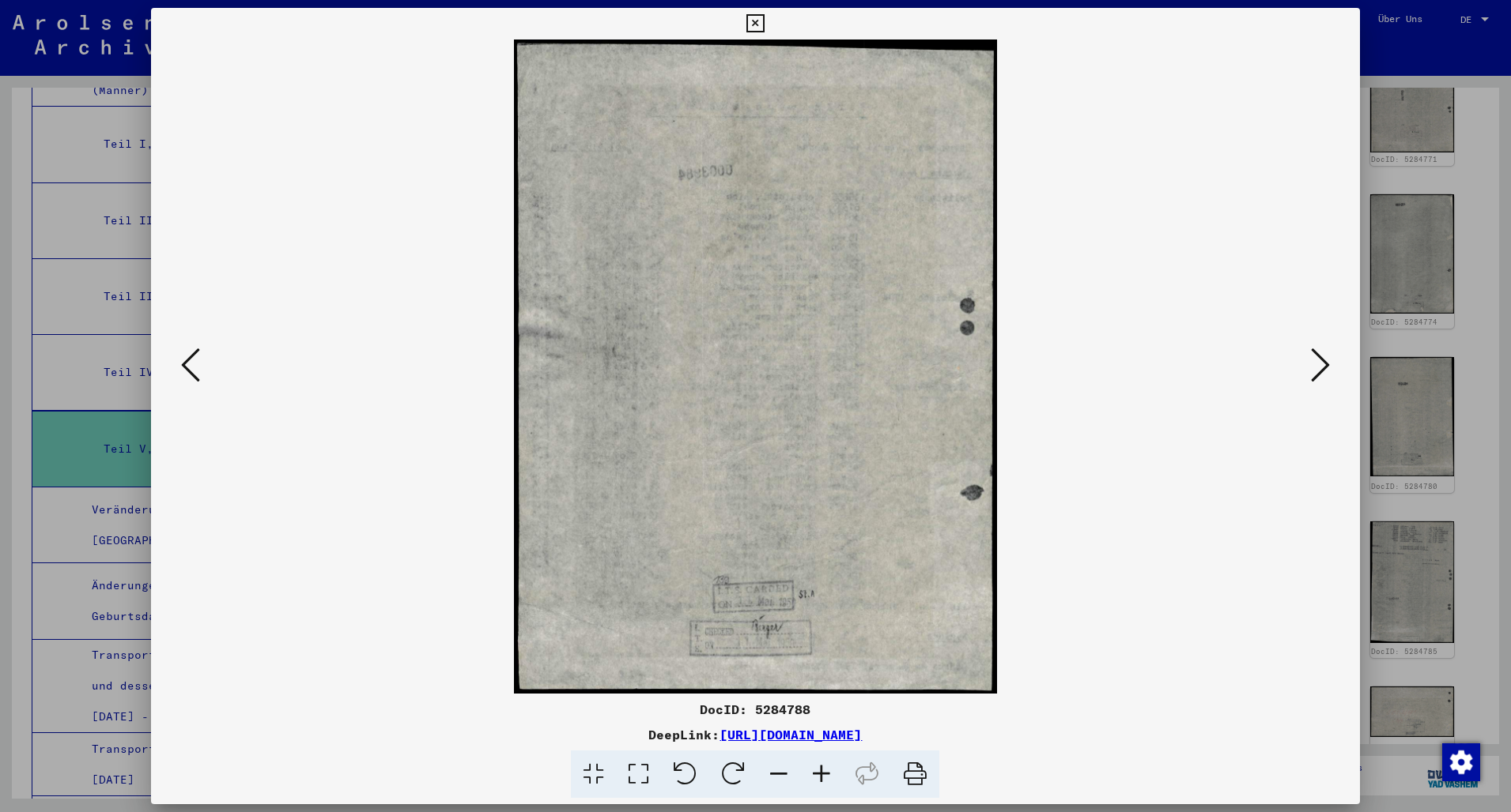
click at [1323, 371] on icon at bounding box center [1319, 364] width 19 height 38
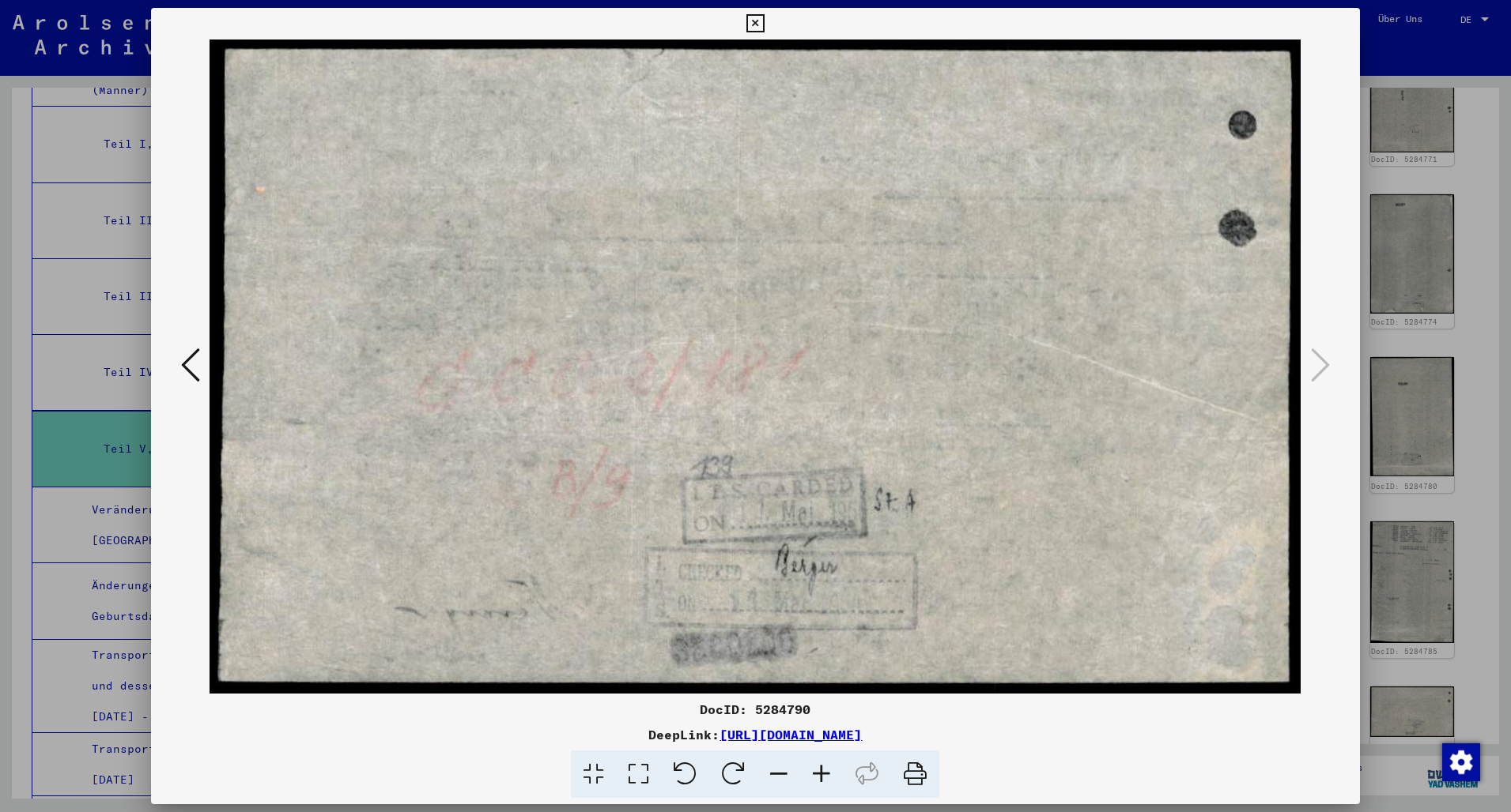
click at [769, 20] on button at bounding box center [755, 24] width 27 height 32
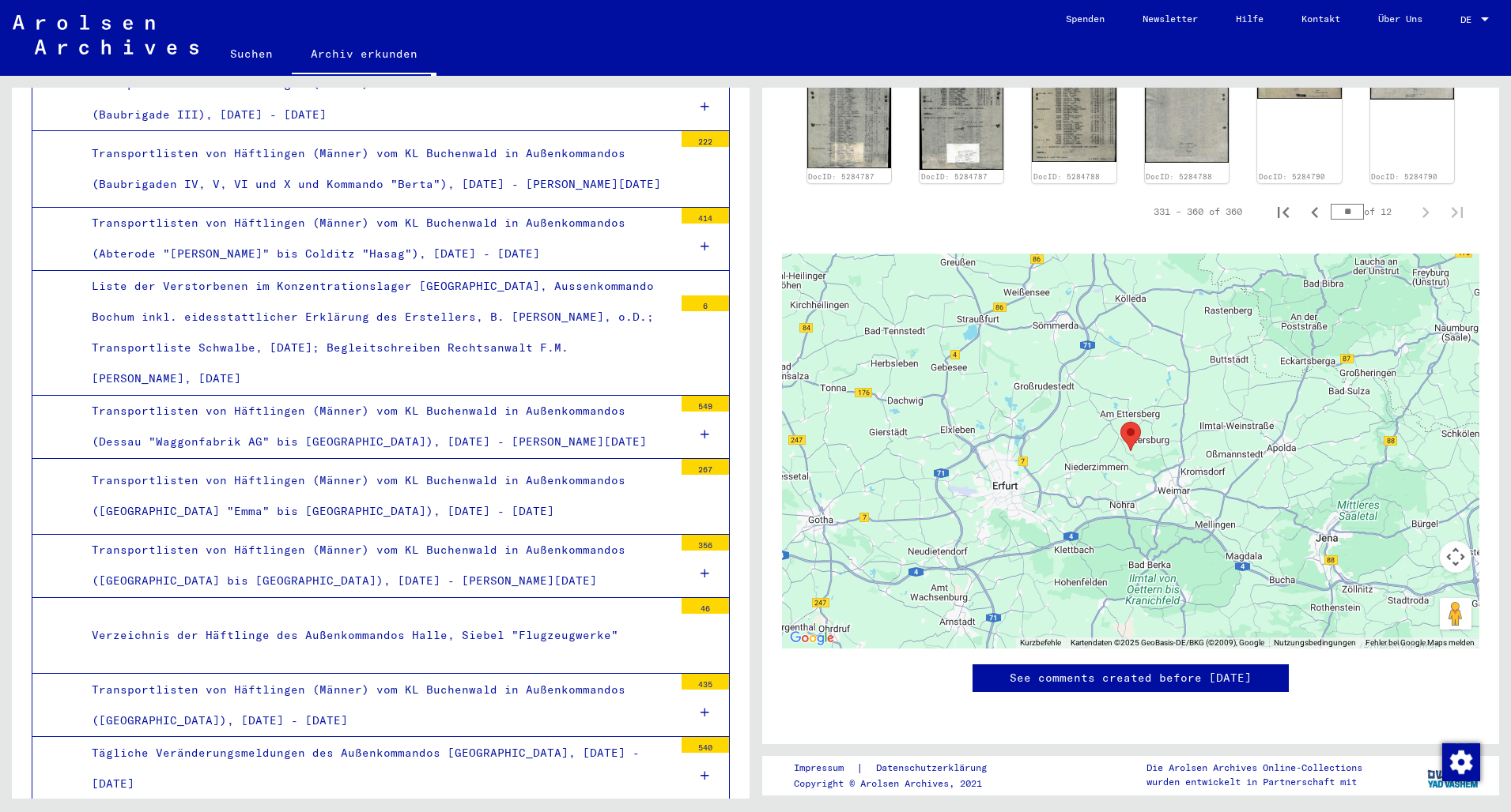
scroll to position [9860, 0]
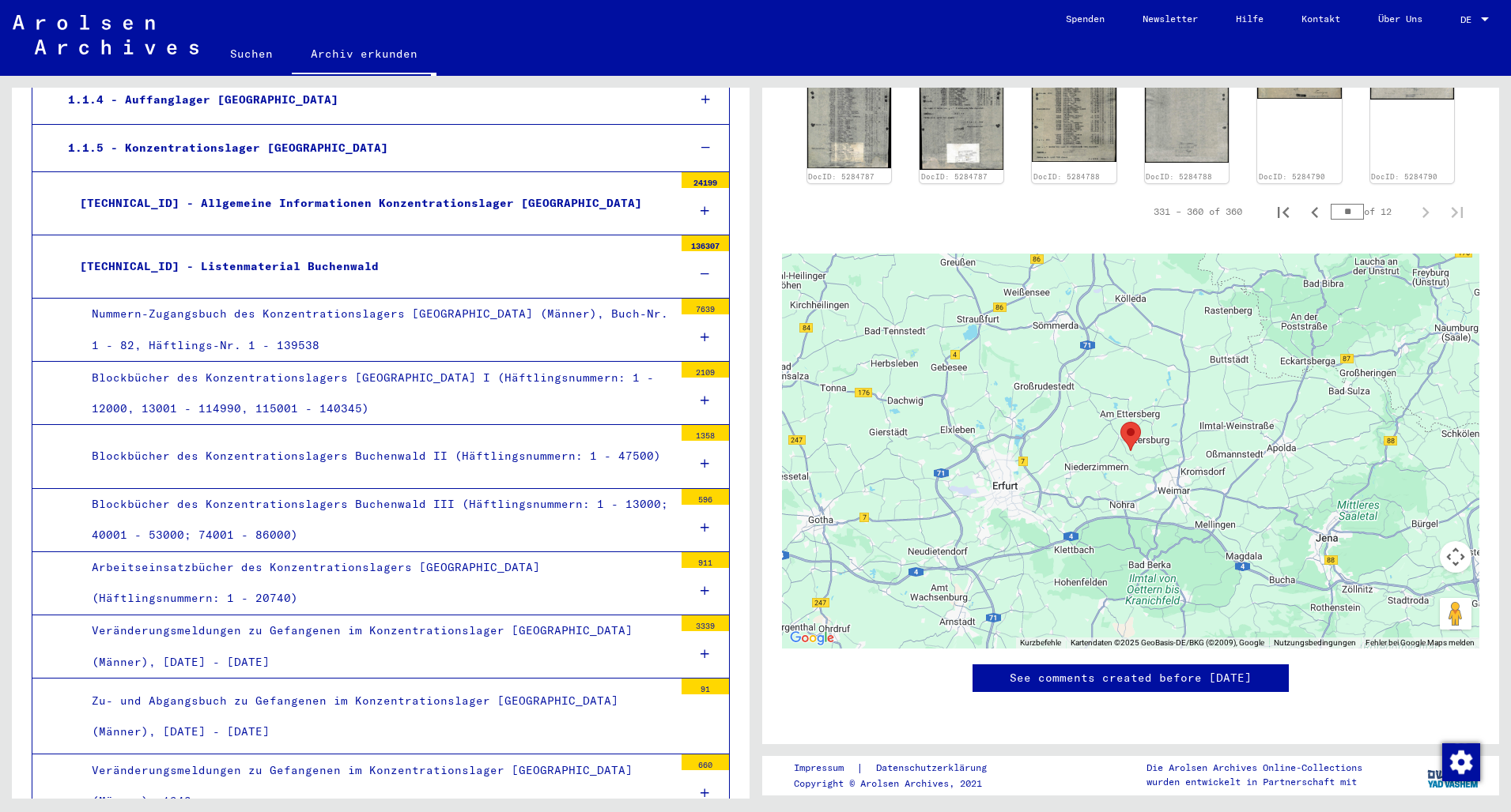
scroll to position [0, 0]
